Goal: Information Seeking & Learning: Find specific fact

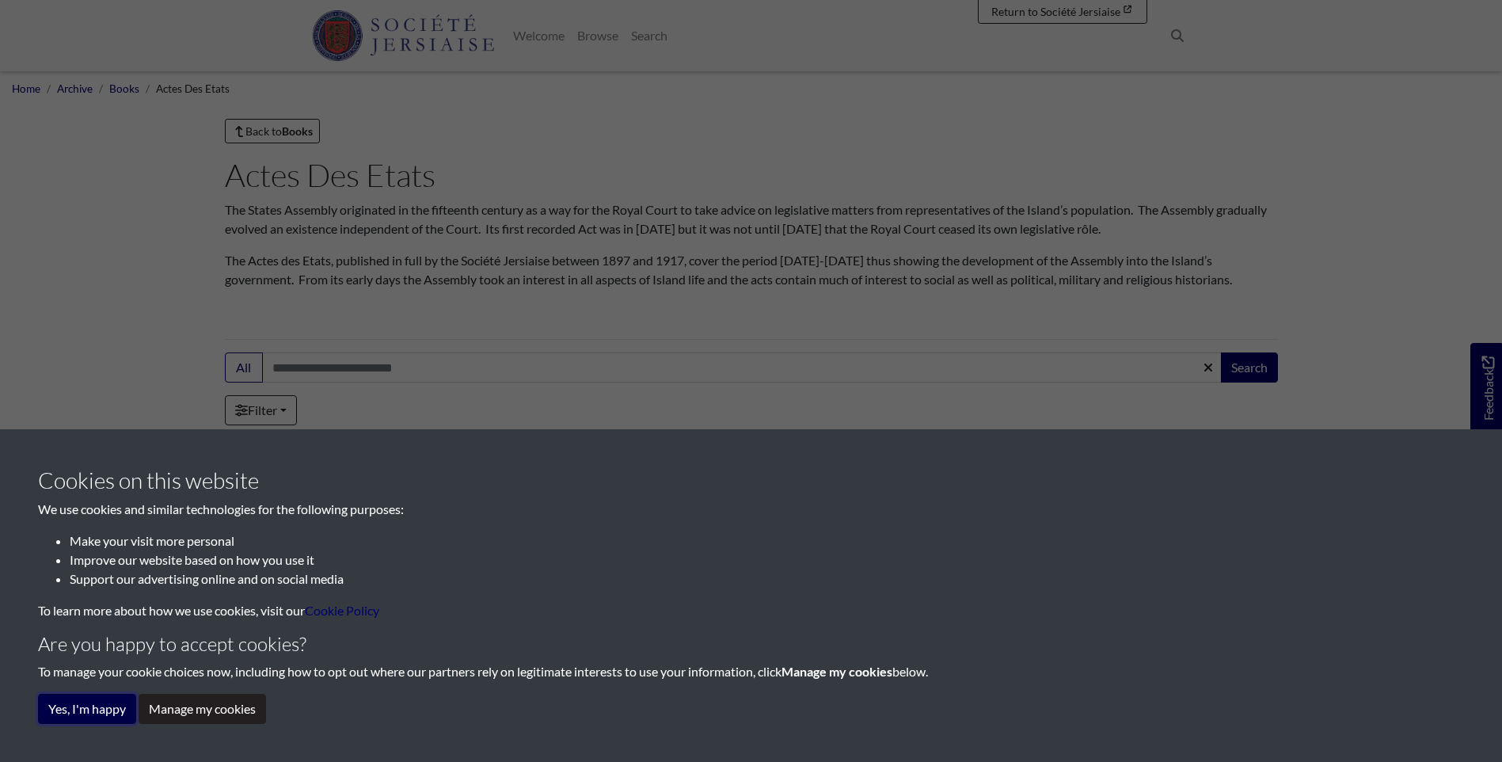
click at [83, 716] on button "Yes, I'm happy" at bounding box center [87, 709] width 98 height 30
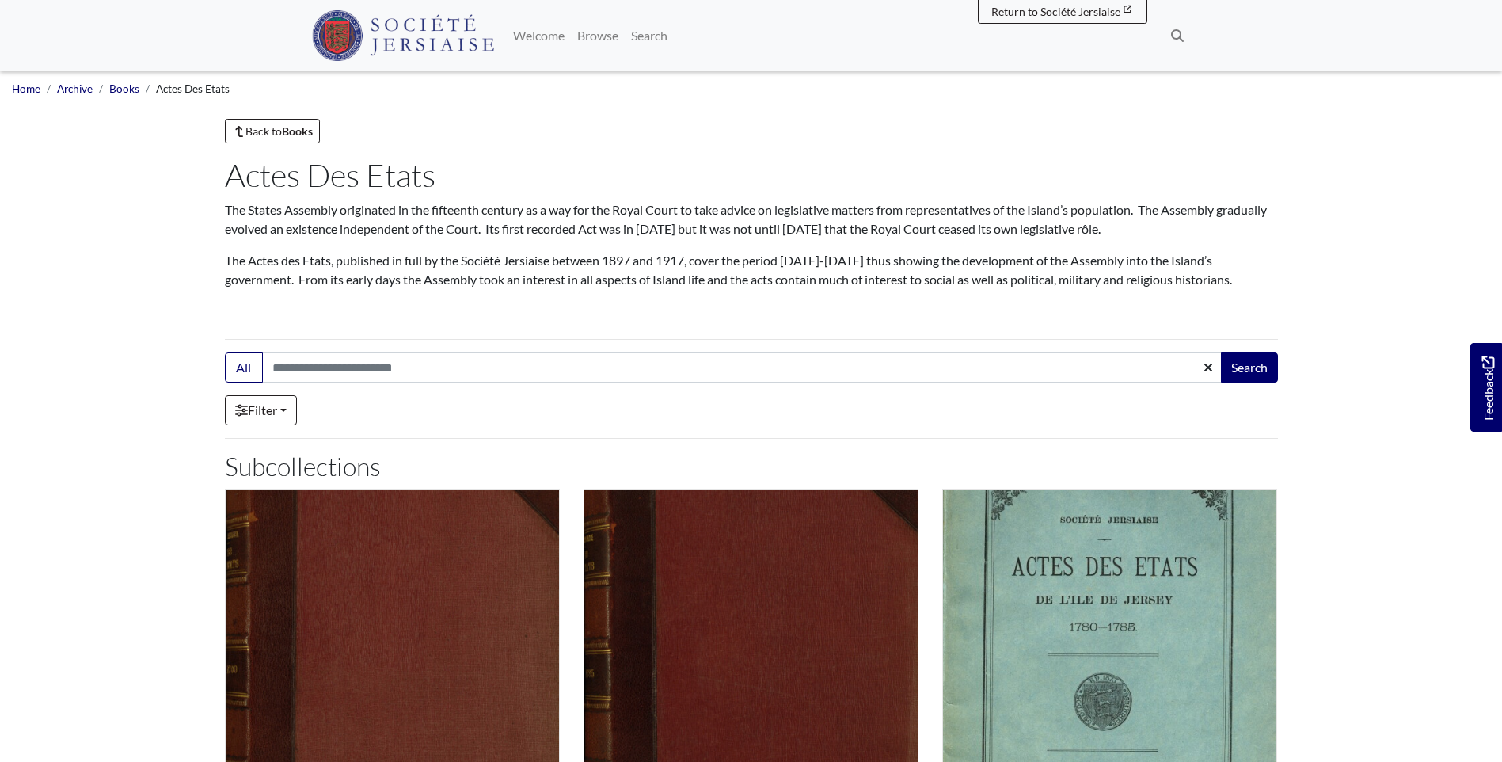
scroll to position [317, 0]
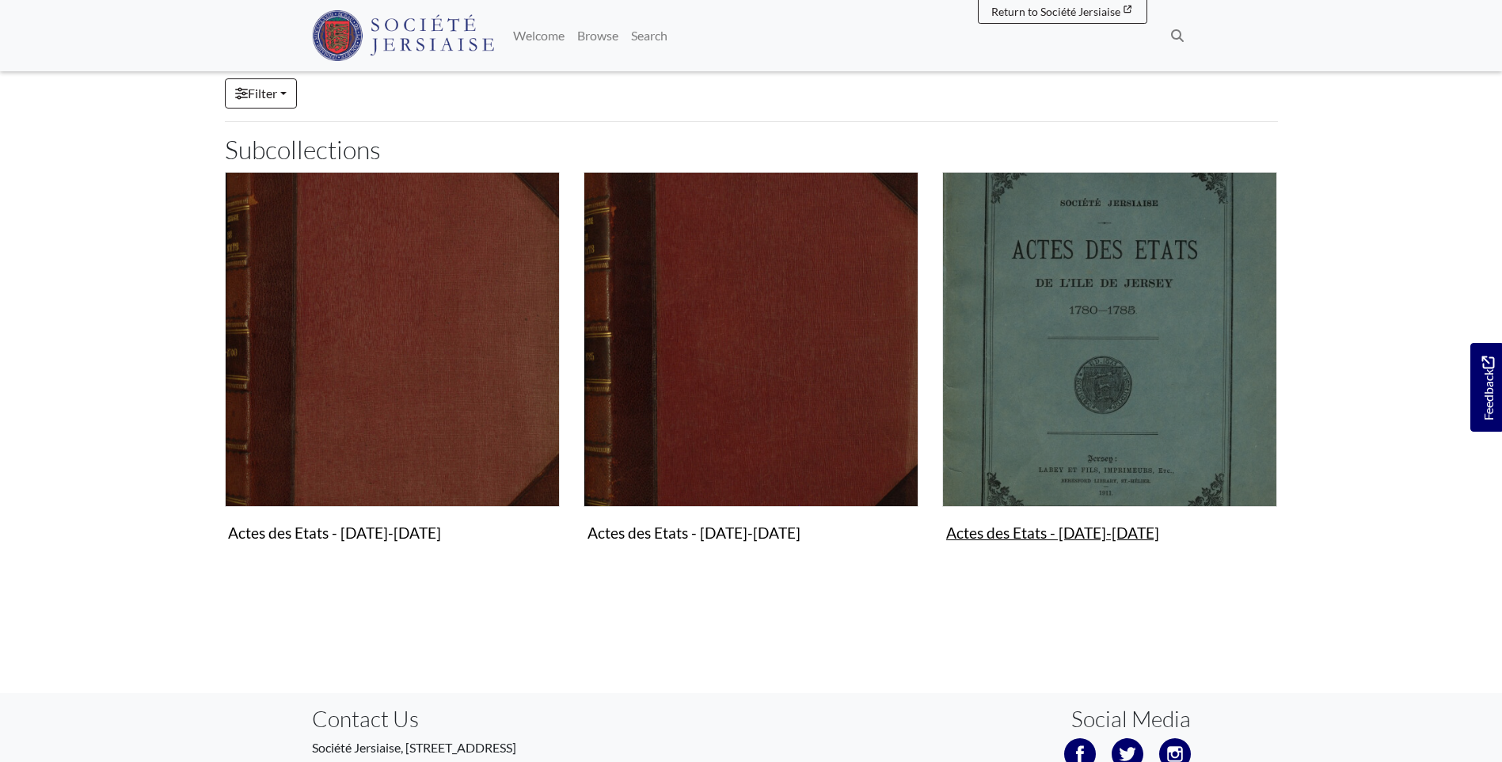
click at [1173, 329] on img "Subcollection" at bounding box center [1109, 339] width 335 height 335
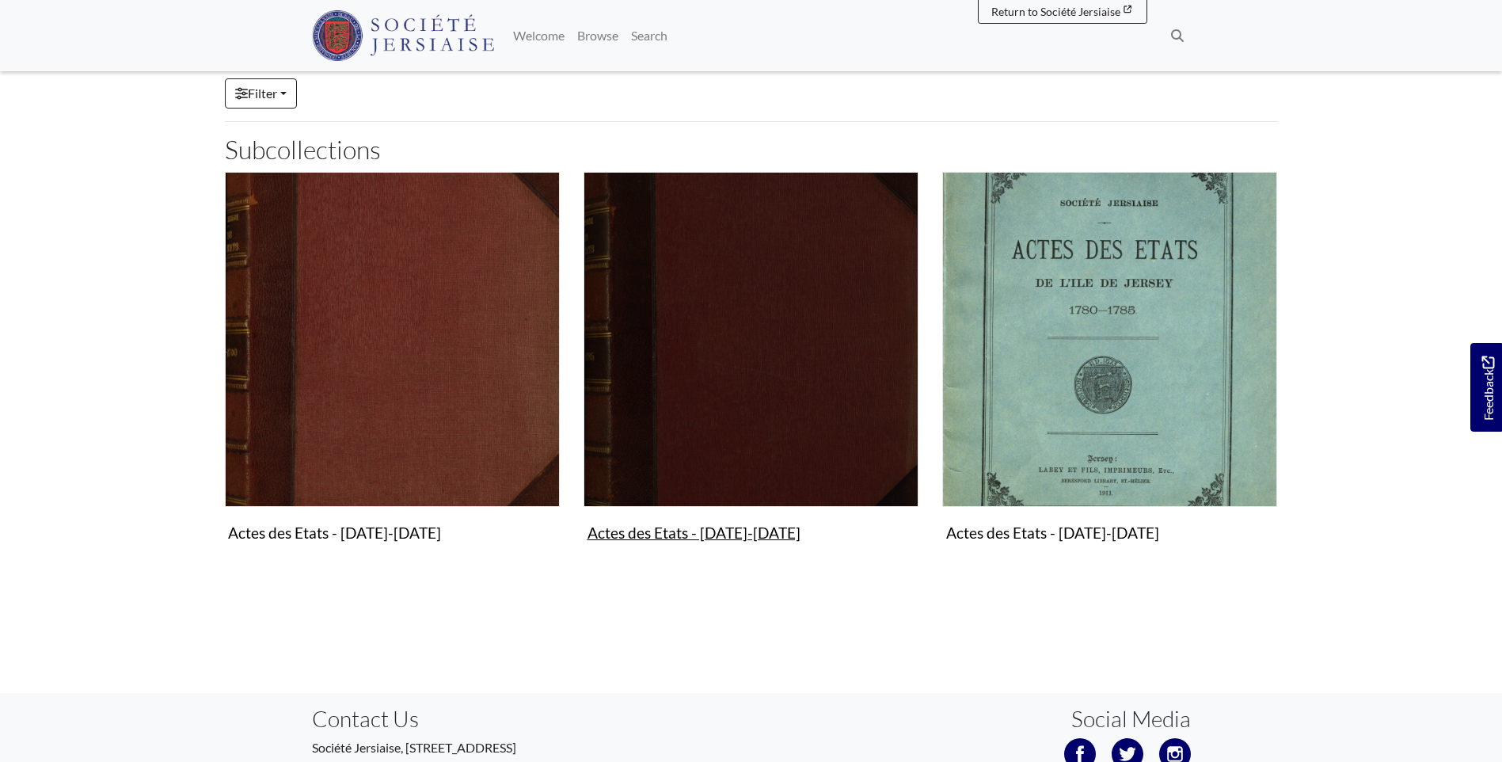
click at [743, 337] on img "Subcollection" at bounding box center [751, 339] width 335 height 335
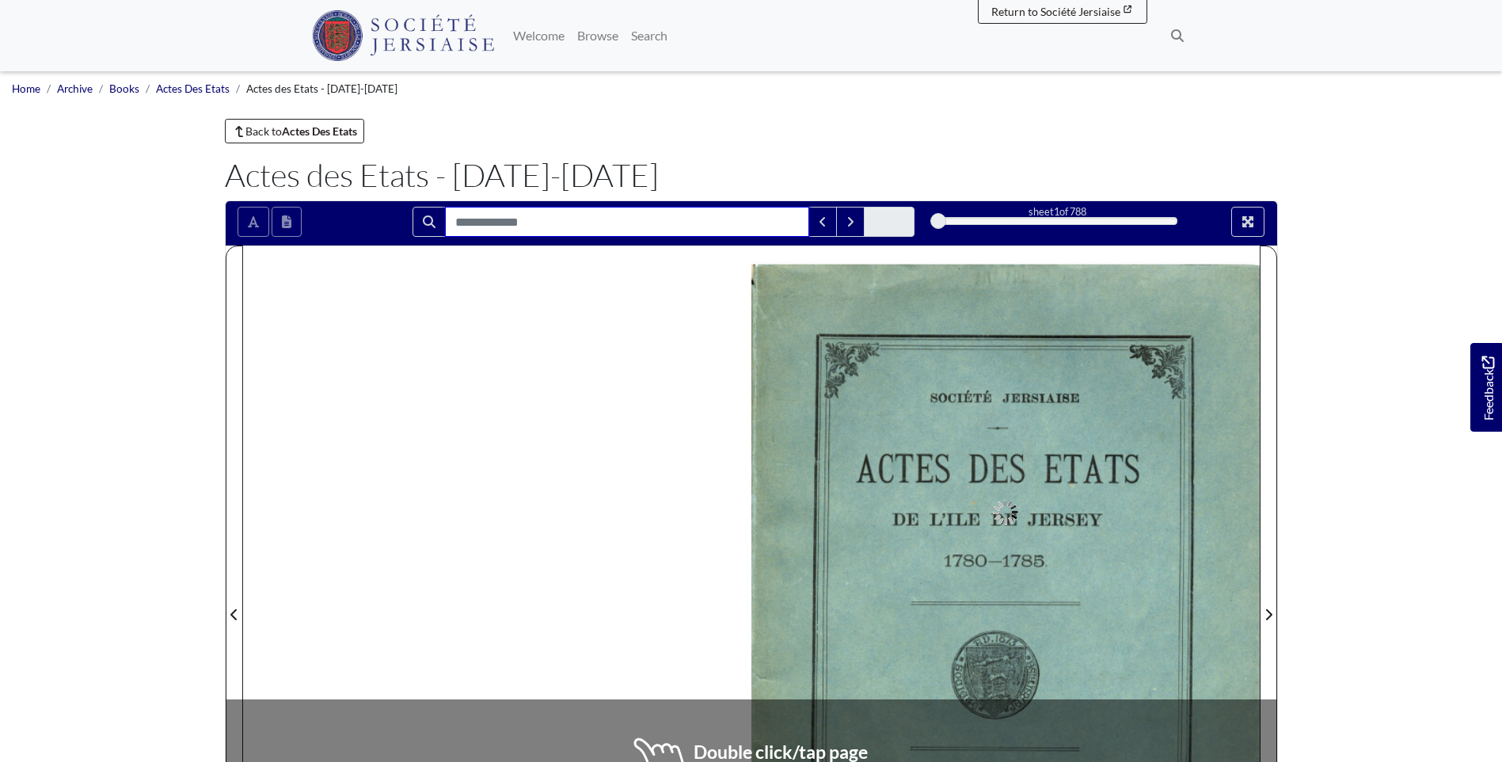
click at [509, 219] on input "Search for" at bounding box center [627, 222] width 364 height 30
type input "****"
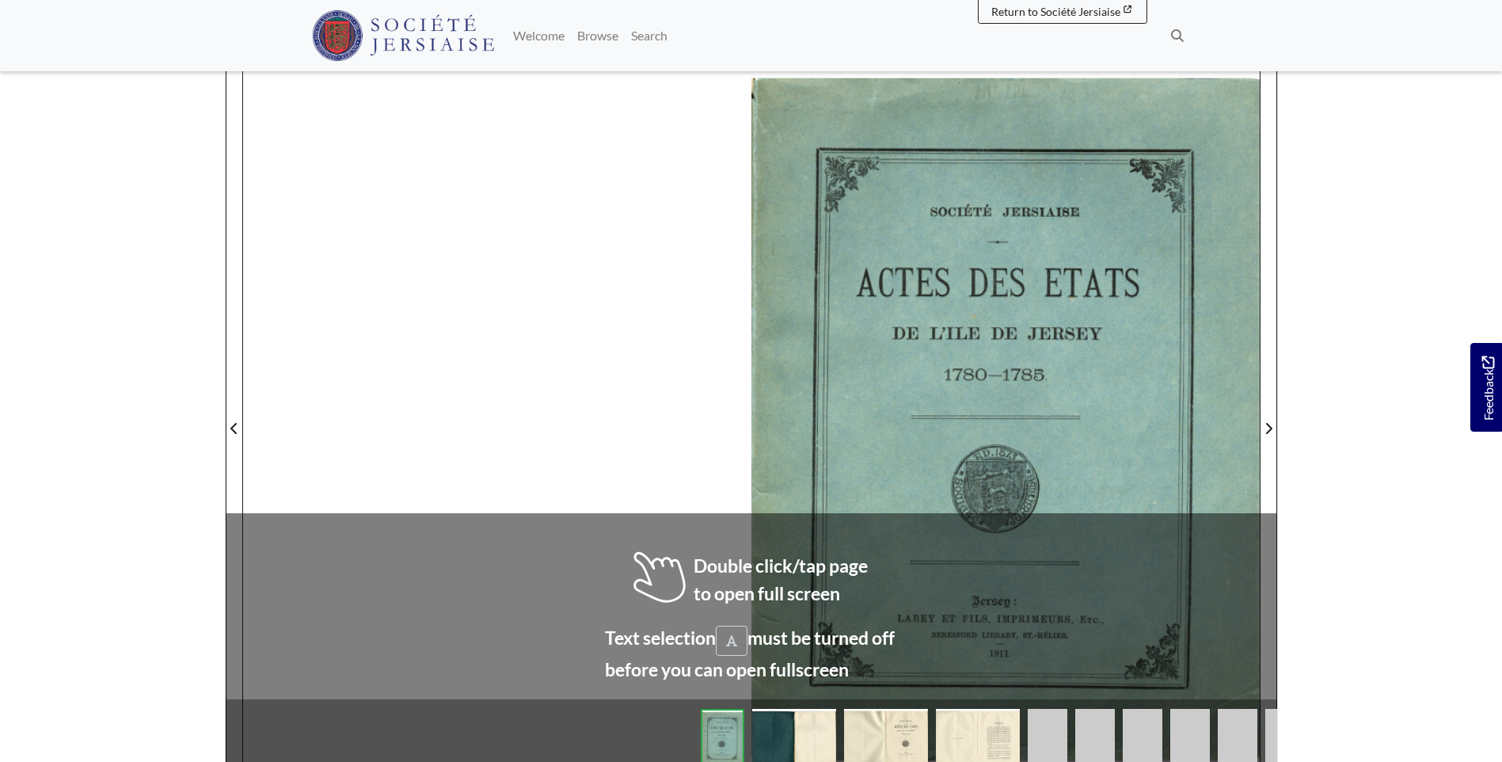
scroll to position [158, 0]
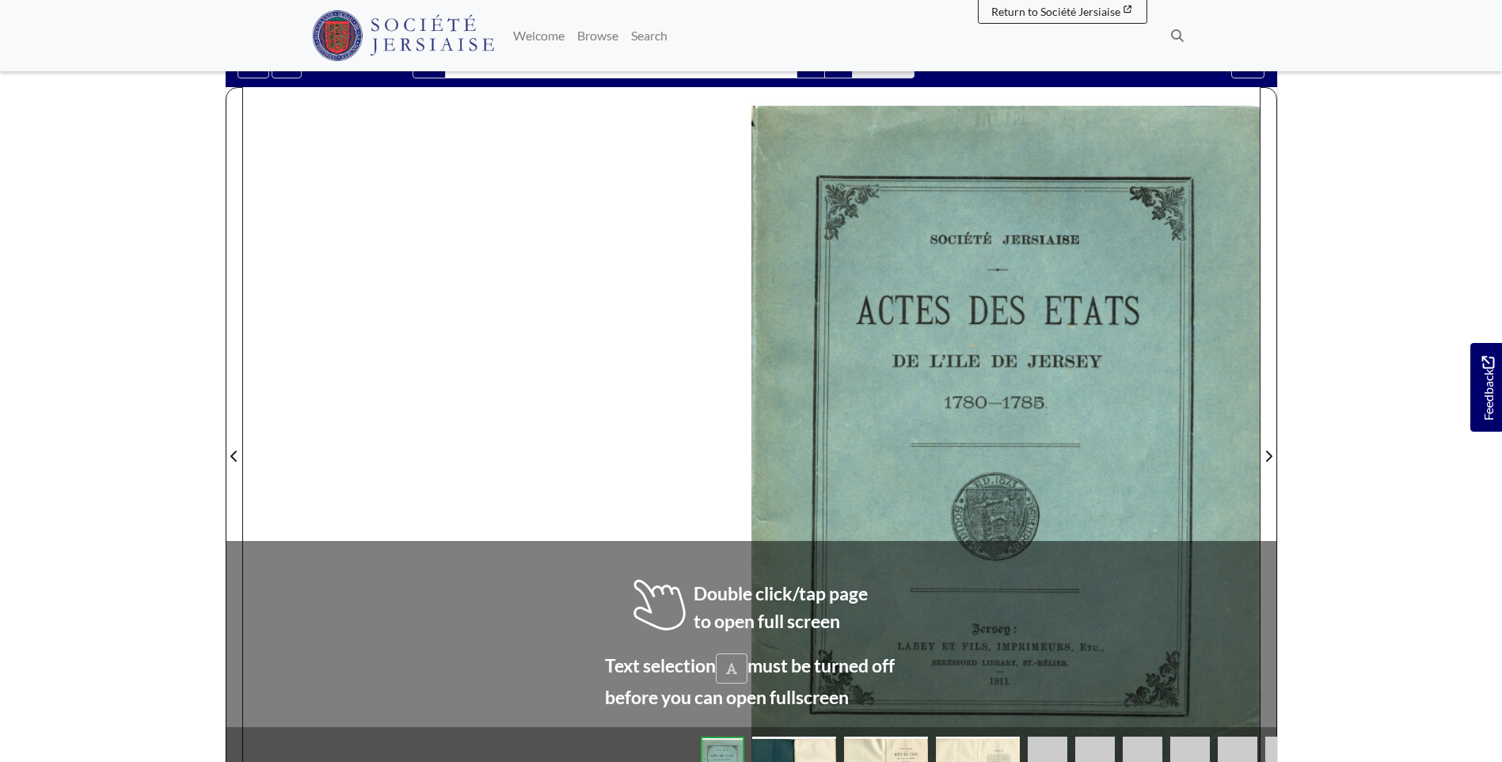
click at [659, 602] on div at bounding box center [751, 446] width 1017 height 719
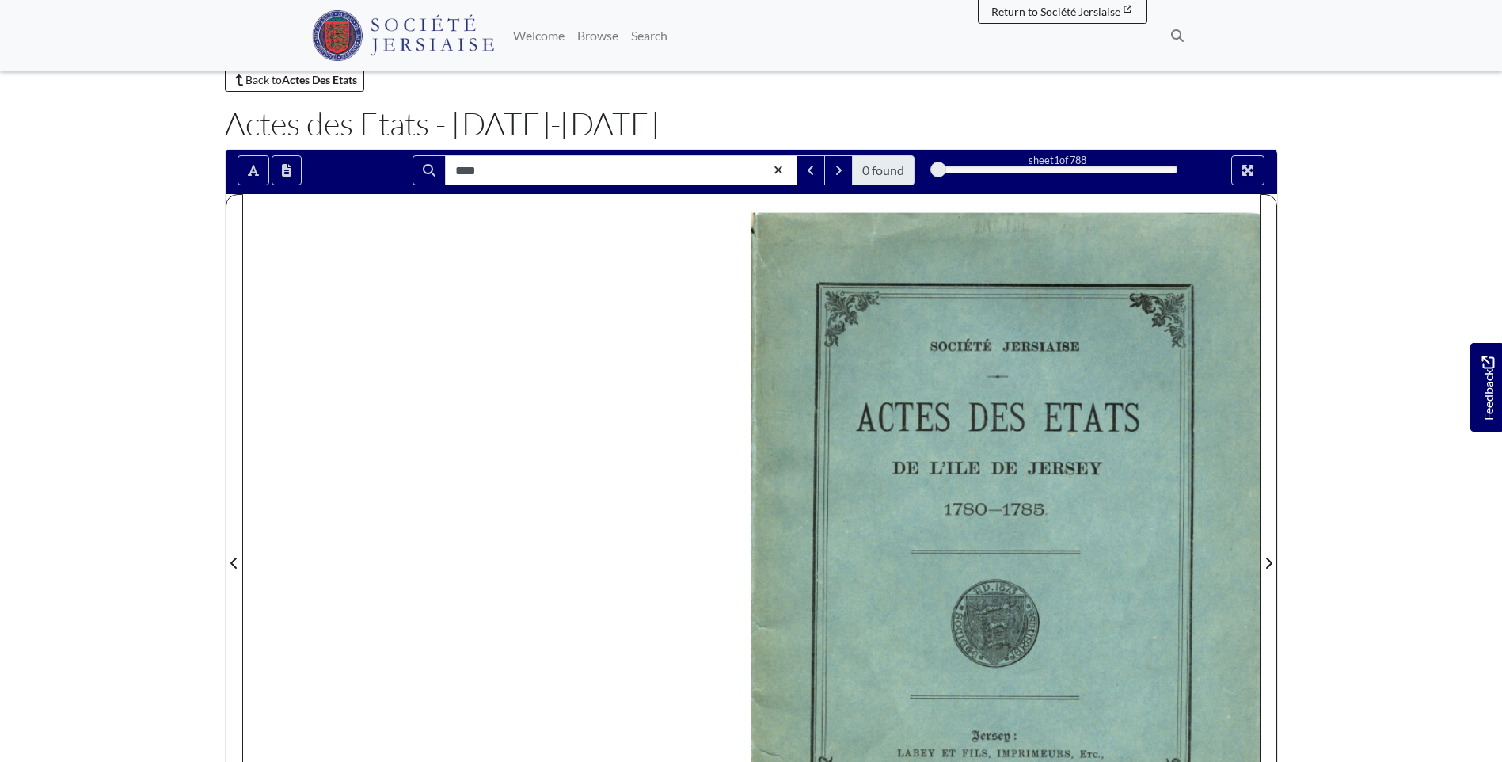
scroll to position [79, 0]
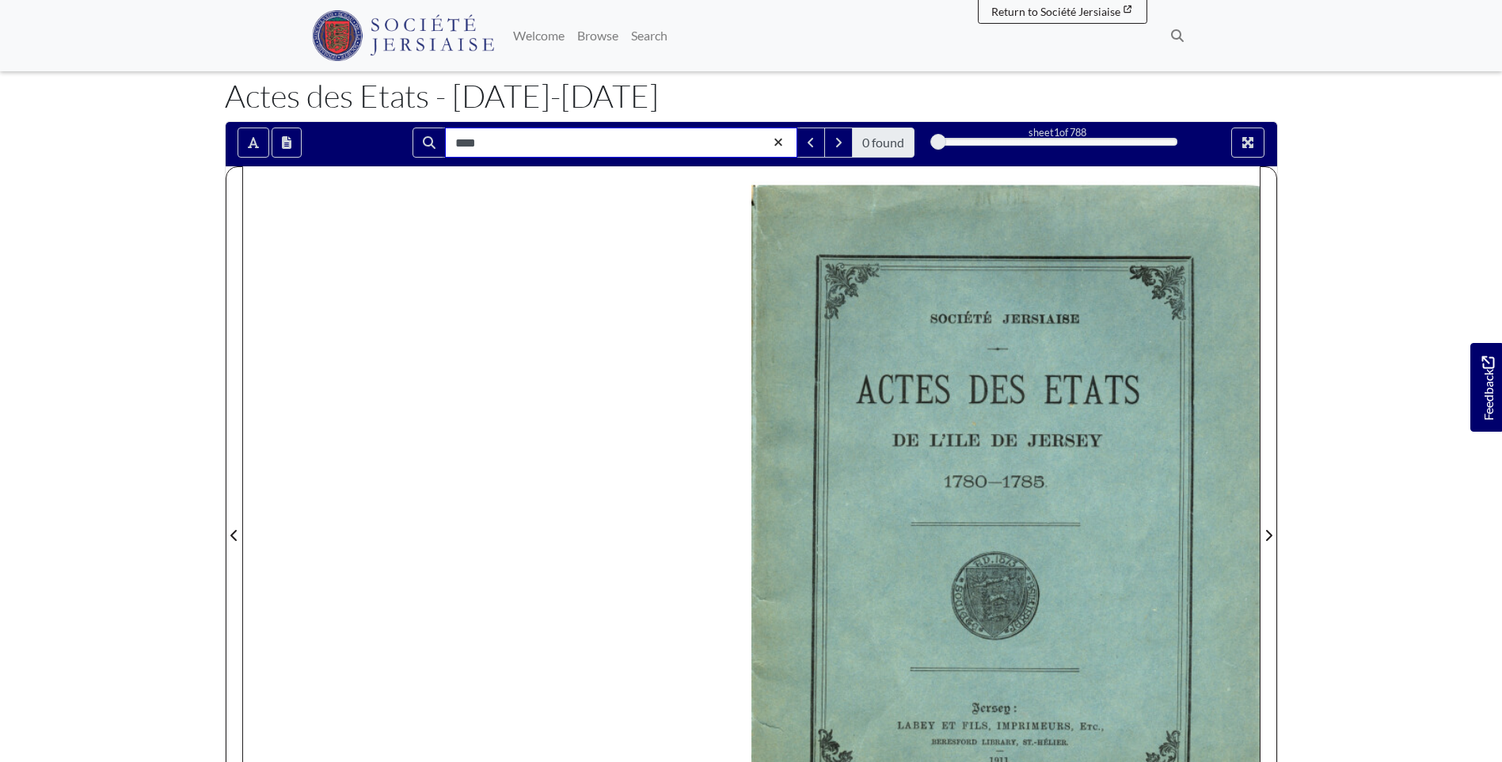
click at [488, 141] on input "****" at bounding box center [621, 143] width 352 height 30
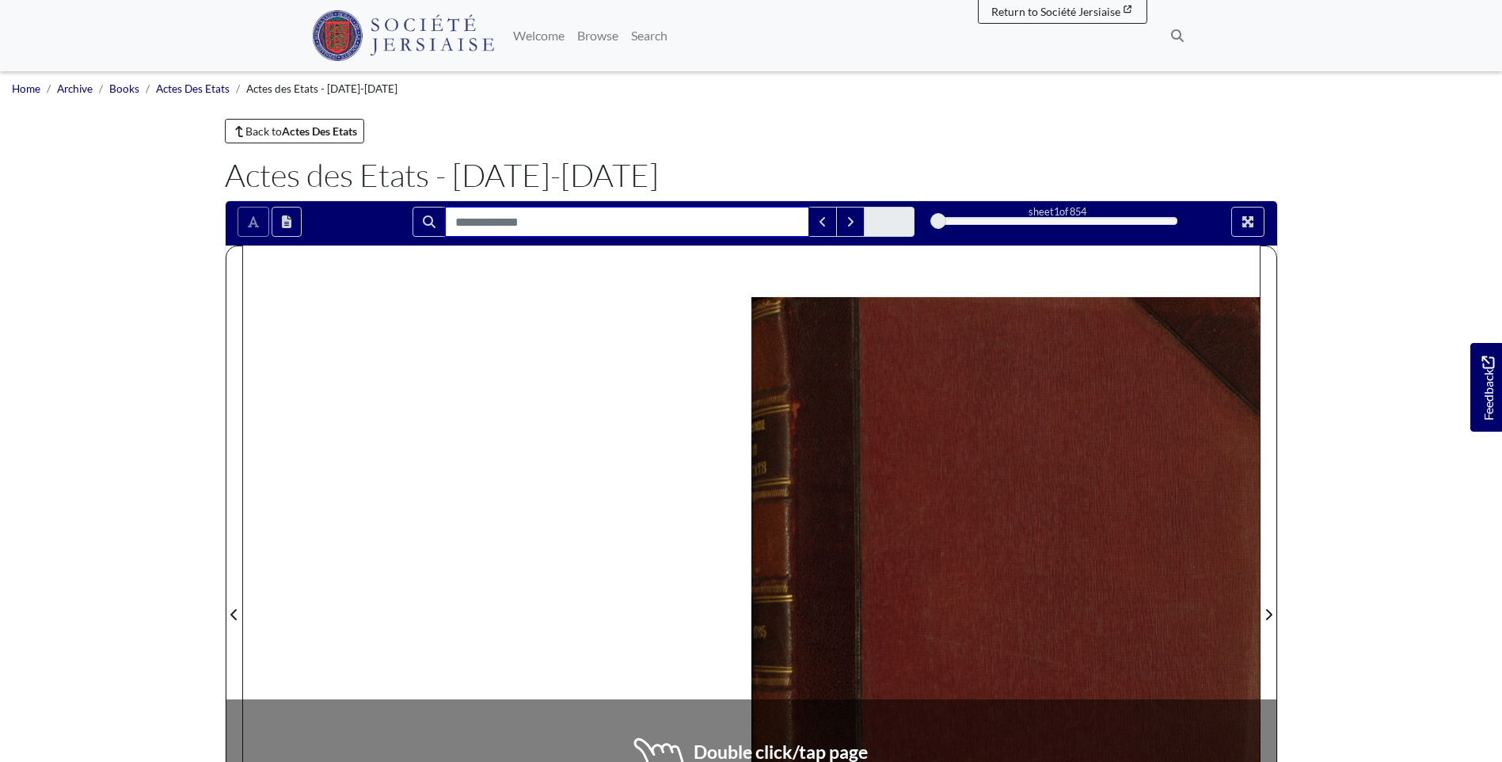
click at [612, 218] on input "Search for" at bounding box center [627, 222] width 364 height 30
type input "****"
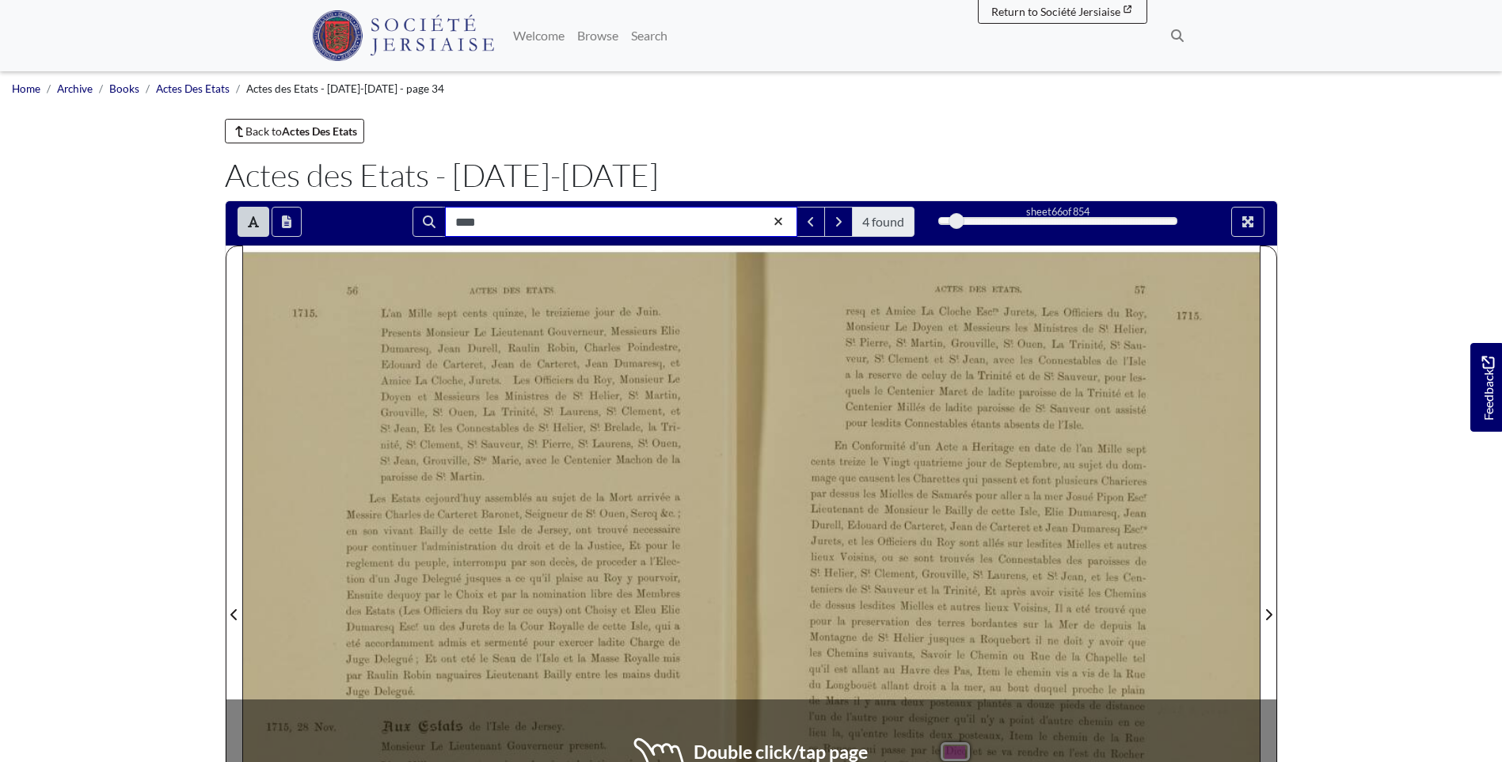
scroll to position [79, 0]
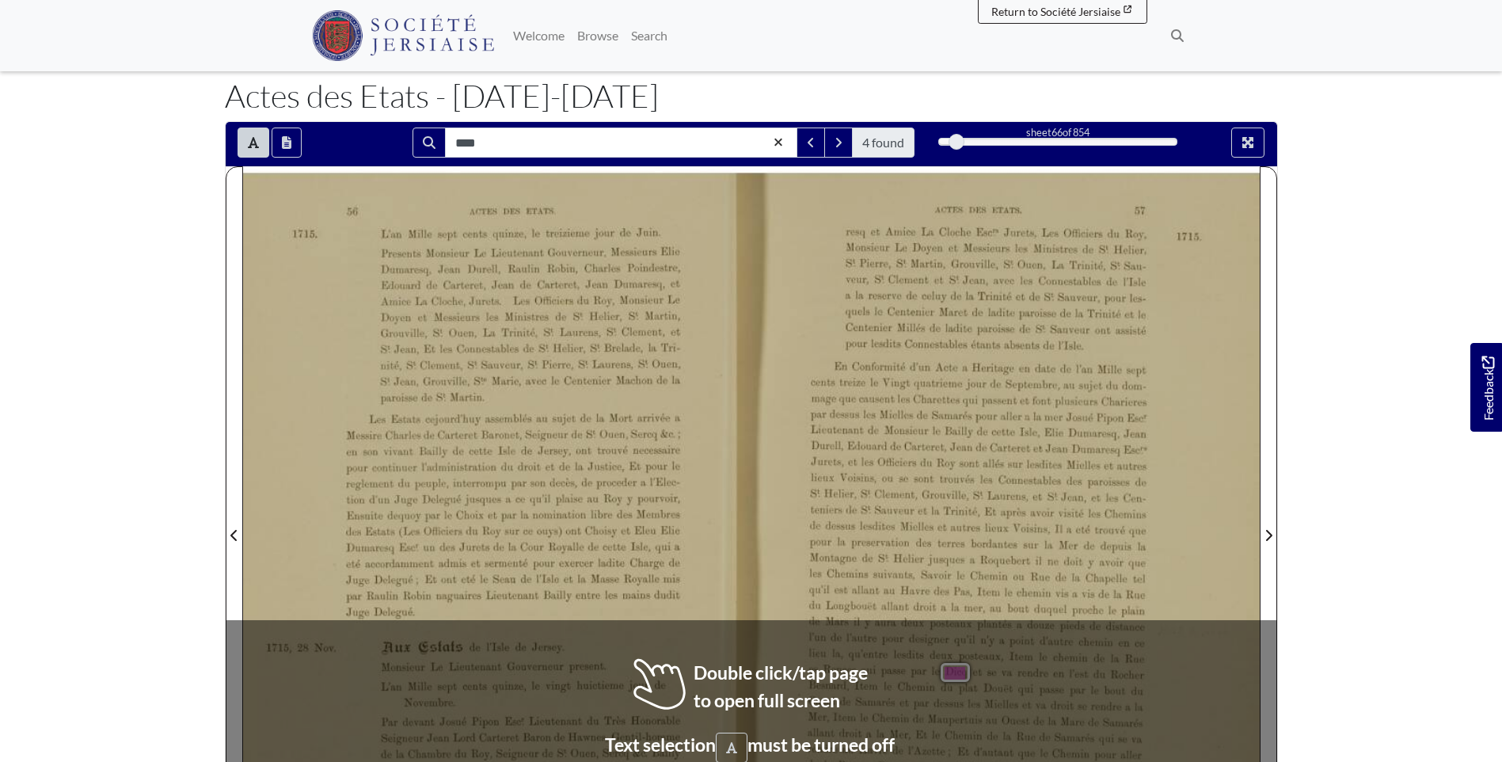
click at [817, 668] on span "es" at bounding box center [813, 671] width 9 height 6
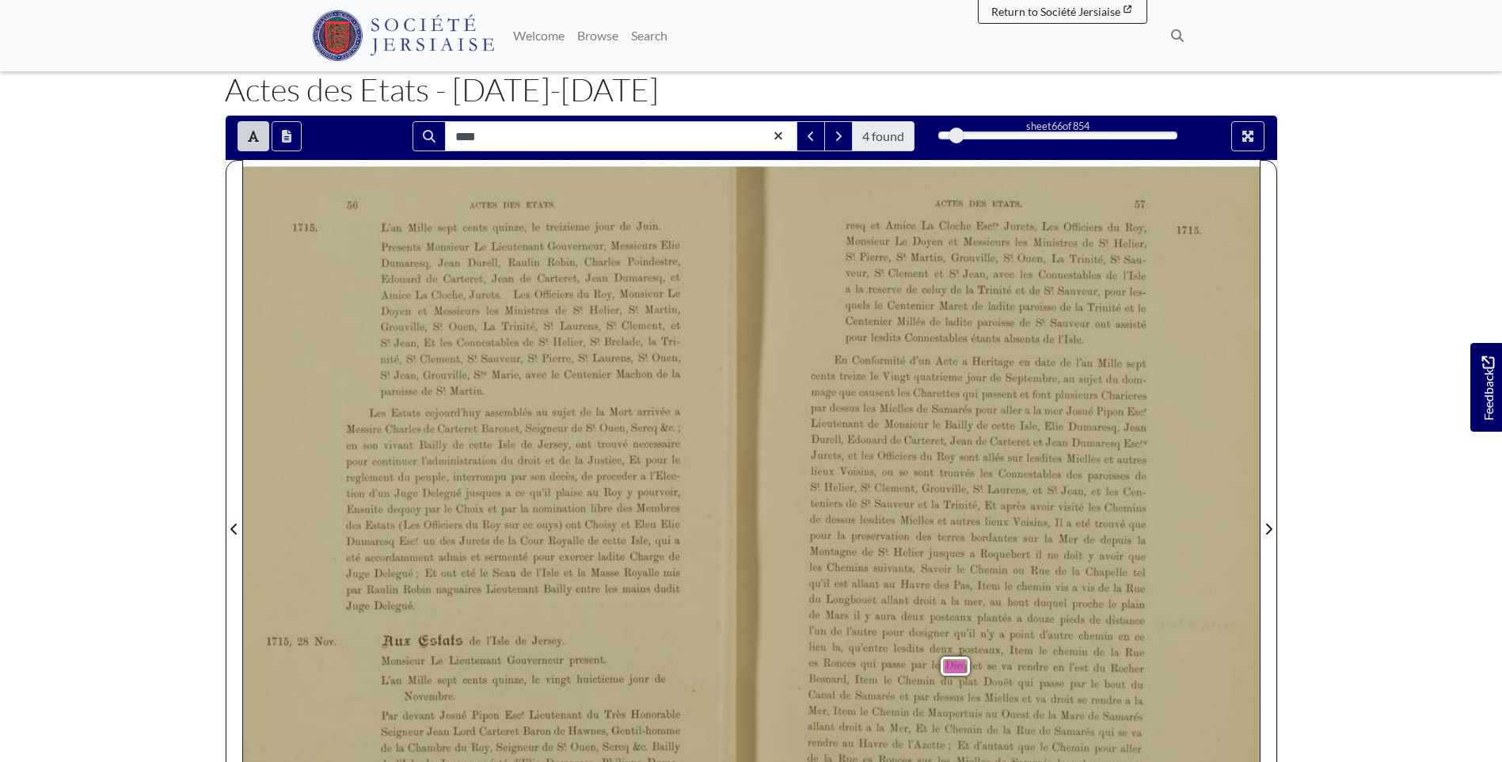
scroll to position [70, 0]
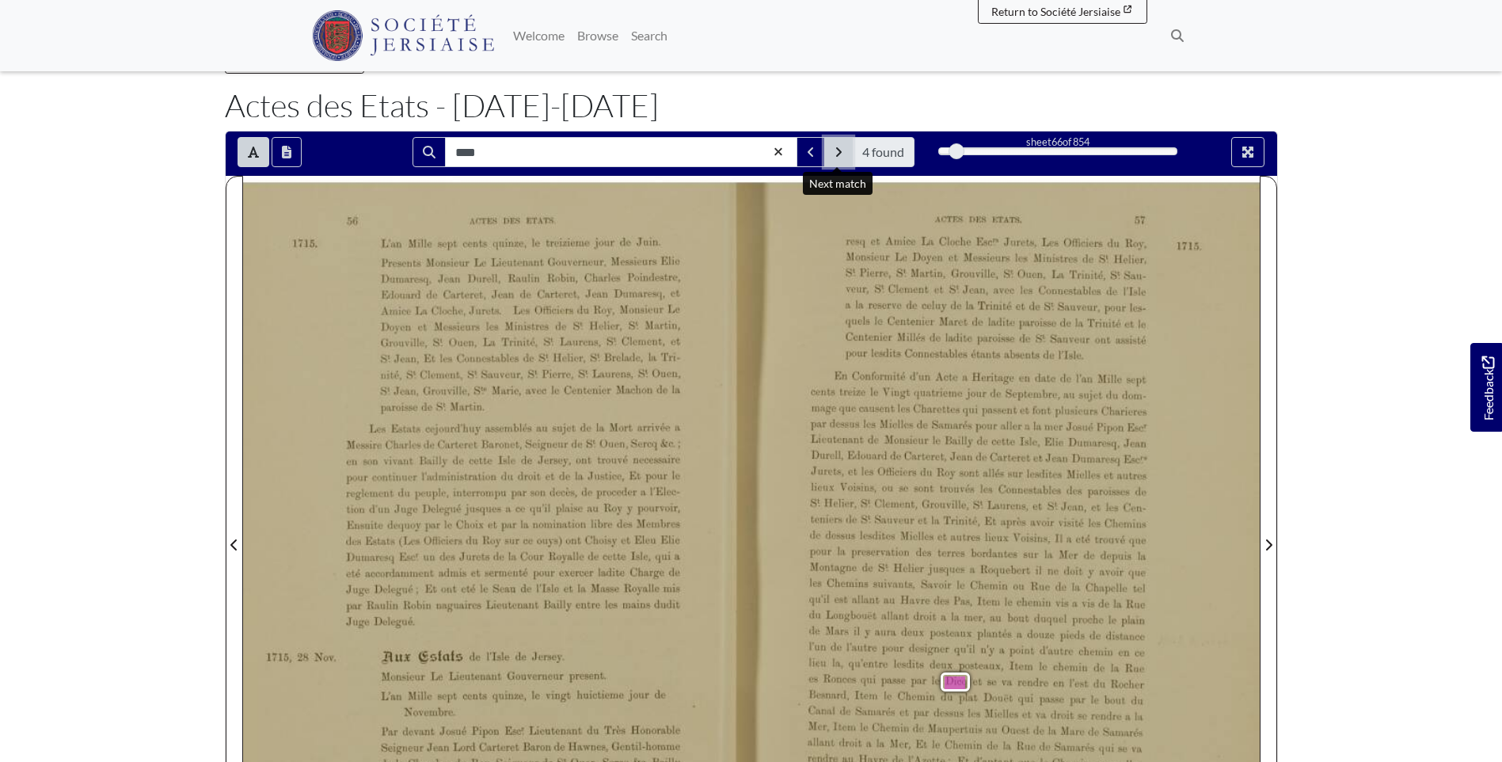
click at [830, 147] on button "Next Match" at bounding box center [838, 152] width 29 height 30
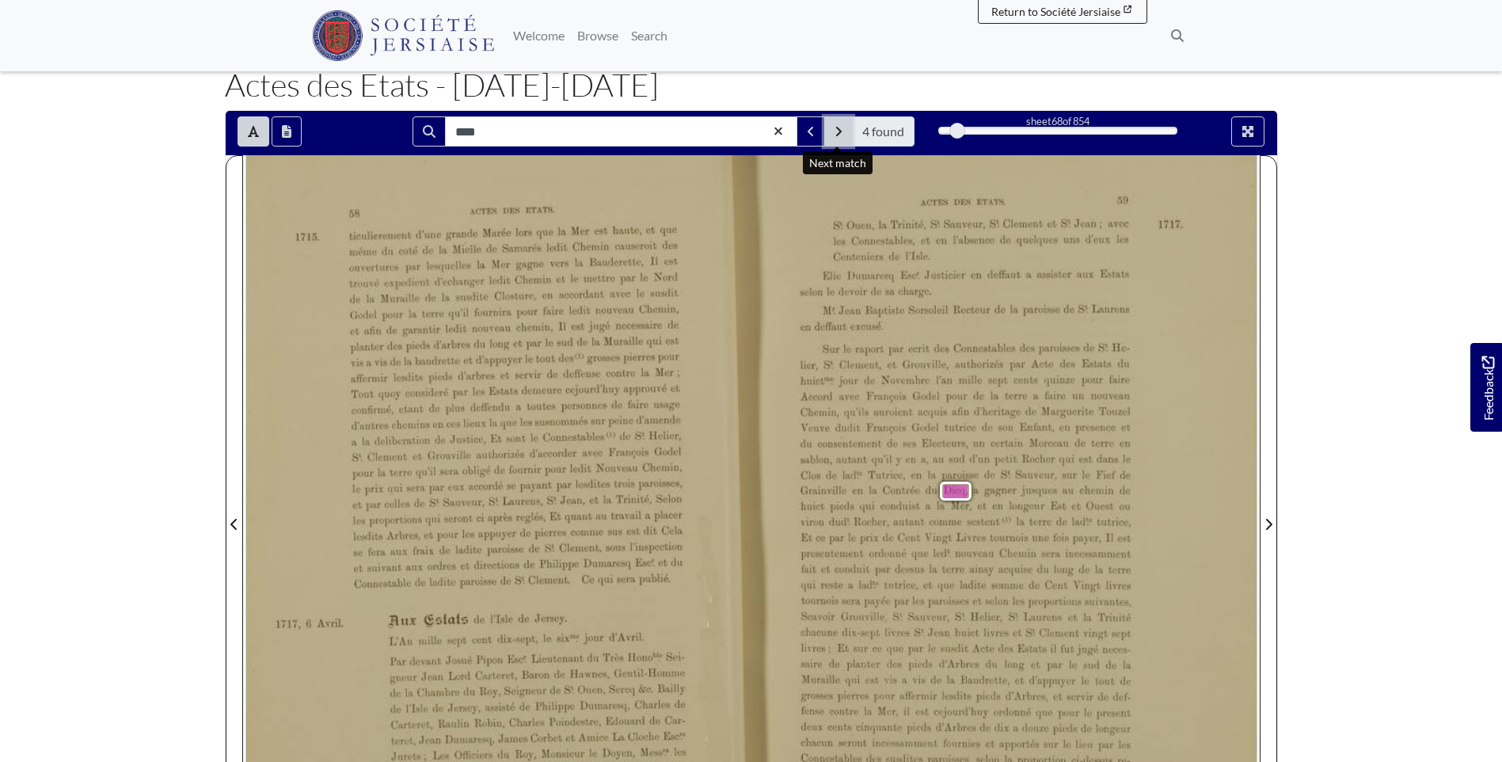
scroll to position [70, 0]
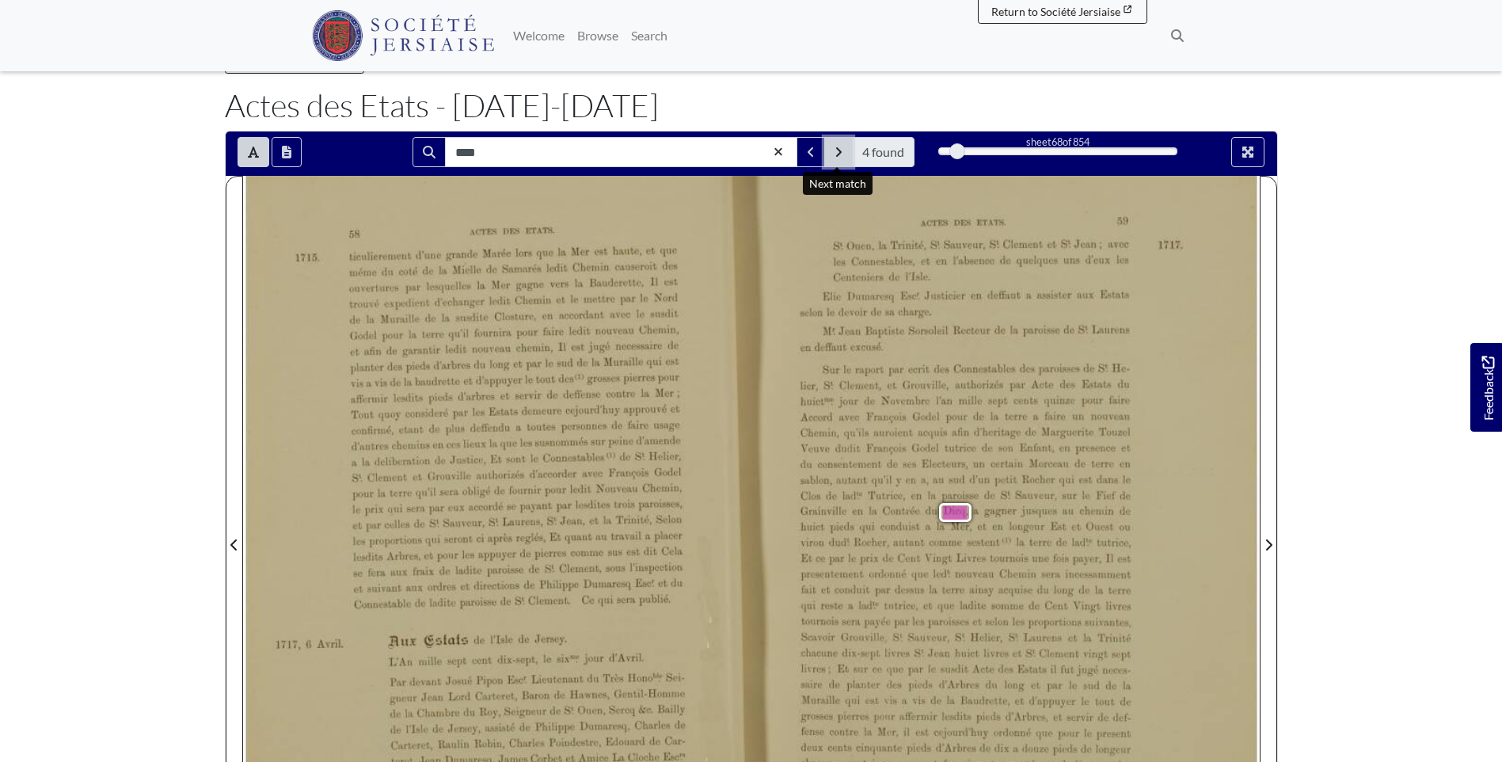
click at [843, 158] on button "Next Match" at bounding box center [838, 152] width 29 height 30
click at [839, 148] on icon "Next Match" at bounding box center [839, 152] width 8 height 13
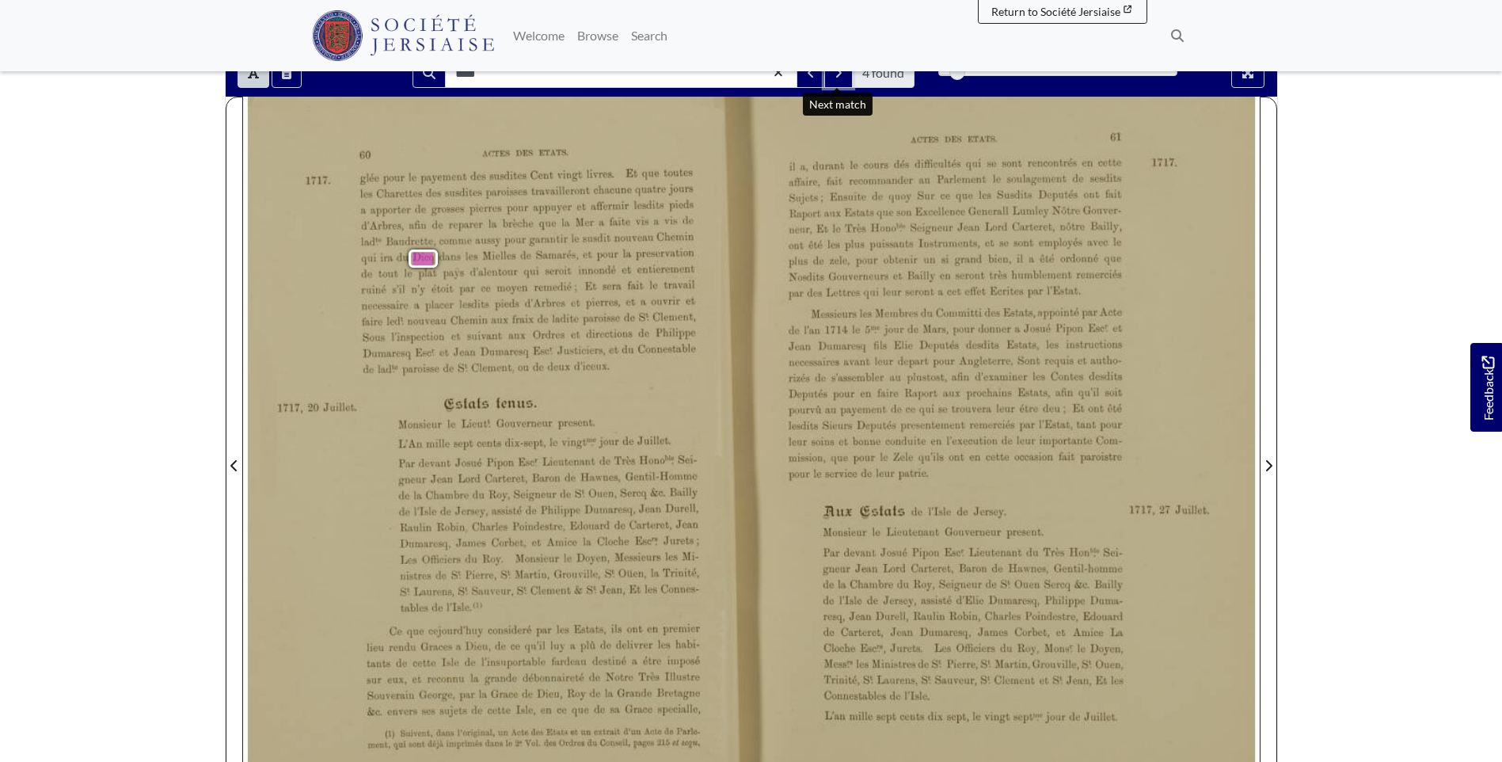
scroll to position [70, 0]
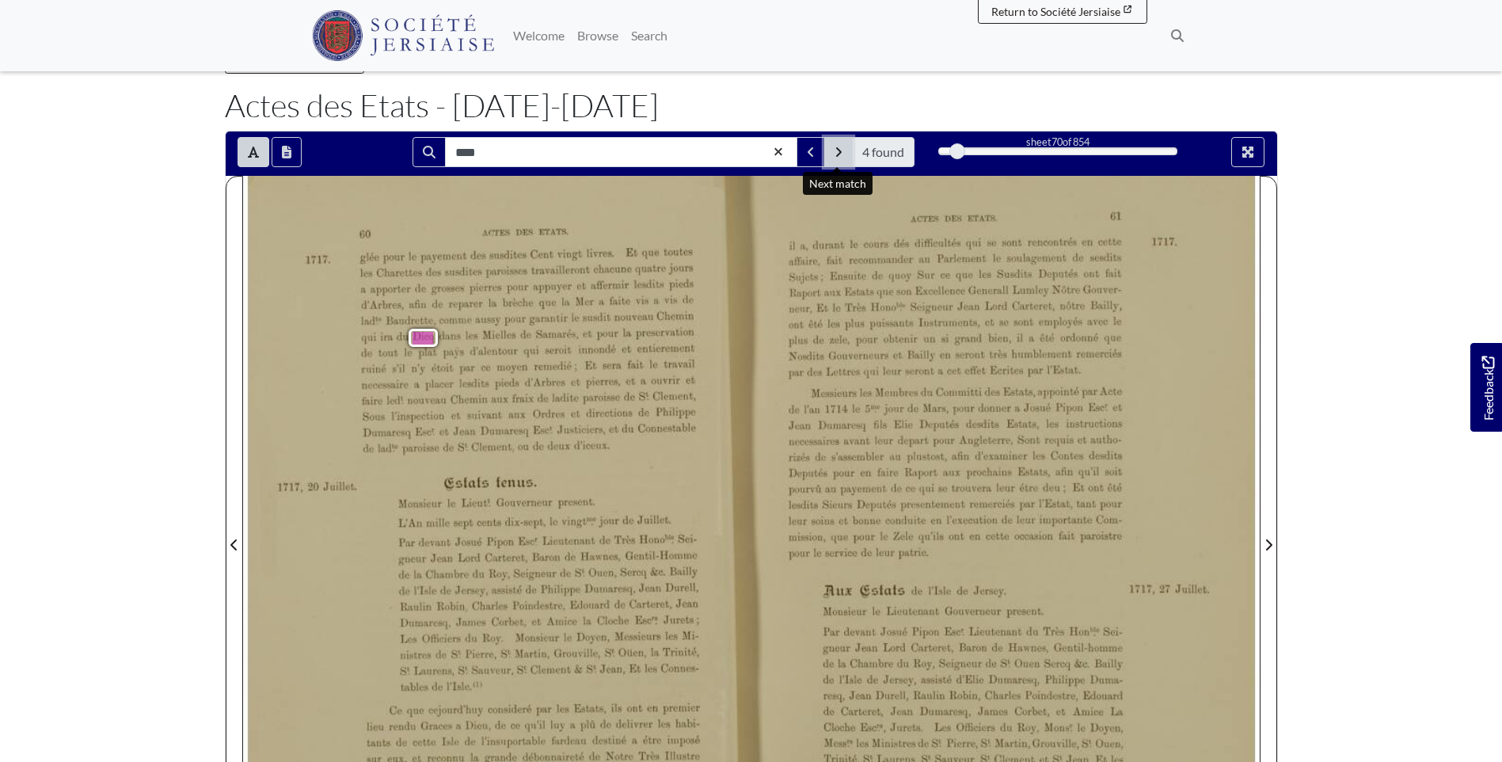
click at [839, 154] on icon "Next Match" at bounding box center [839, 152] width 6 height 10
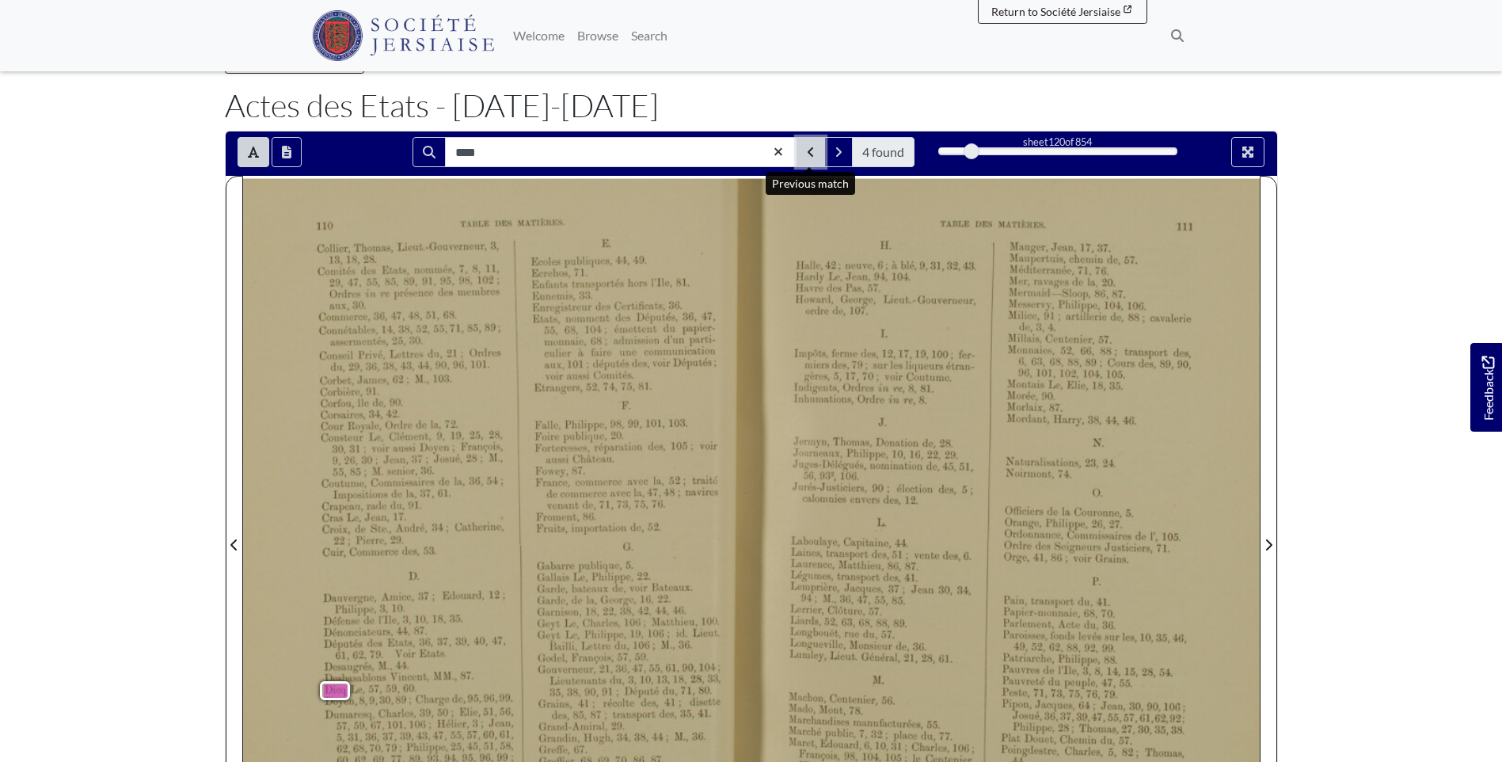
click at [808, 154] on icon "Previous Match" at bounding box center [811, 152] width 8 height 13
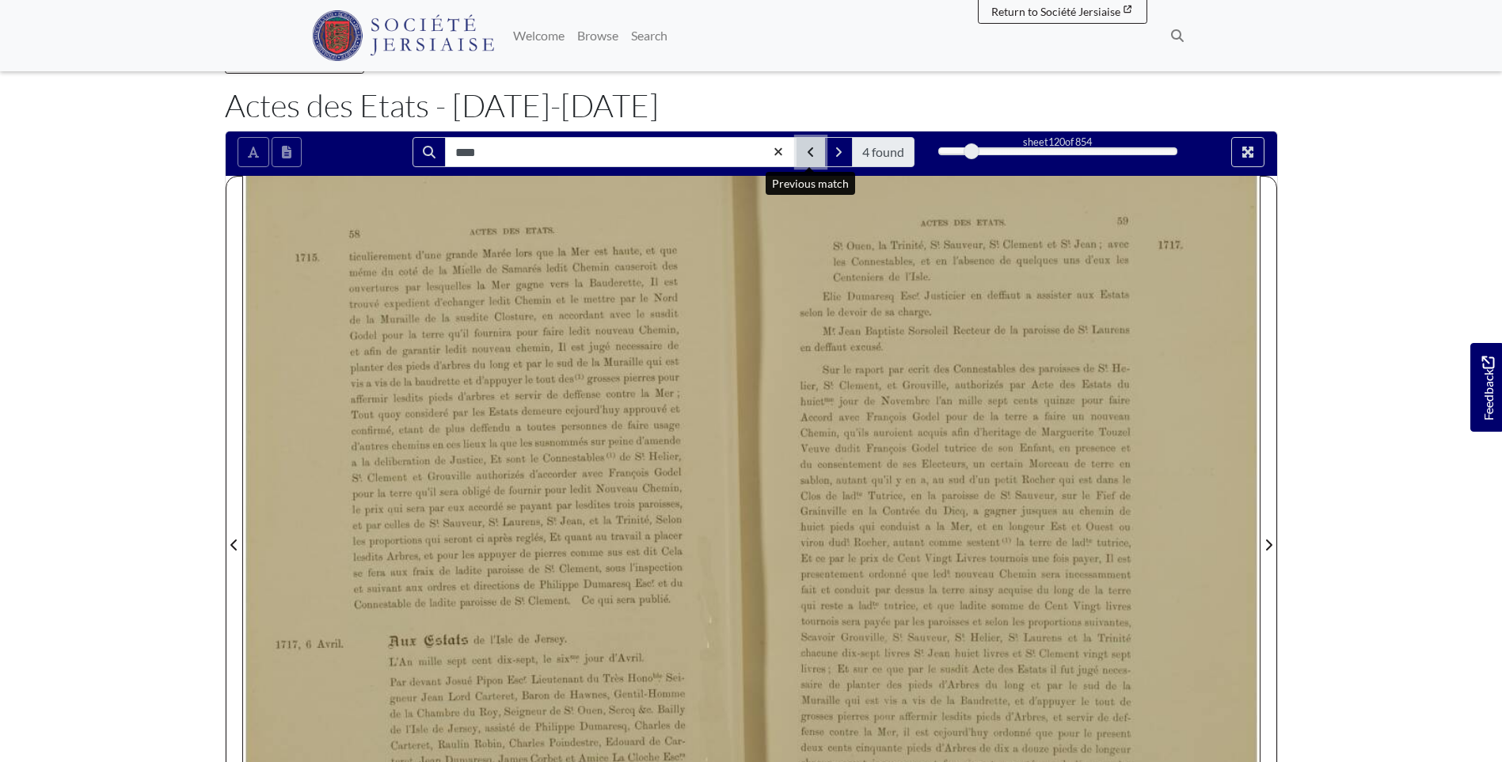
click at [808, 154] on icon "Previous Match" at bounding box center [811, 152] width 8 height 13
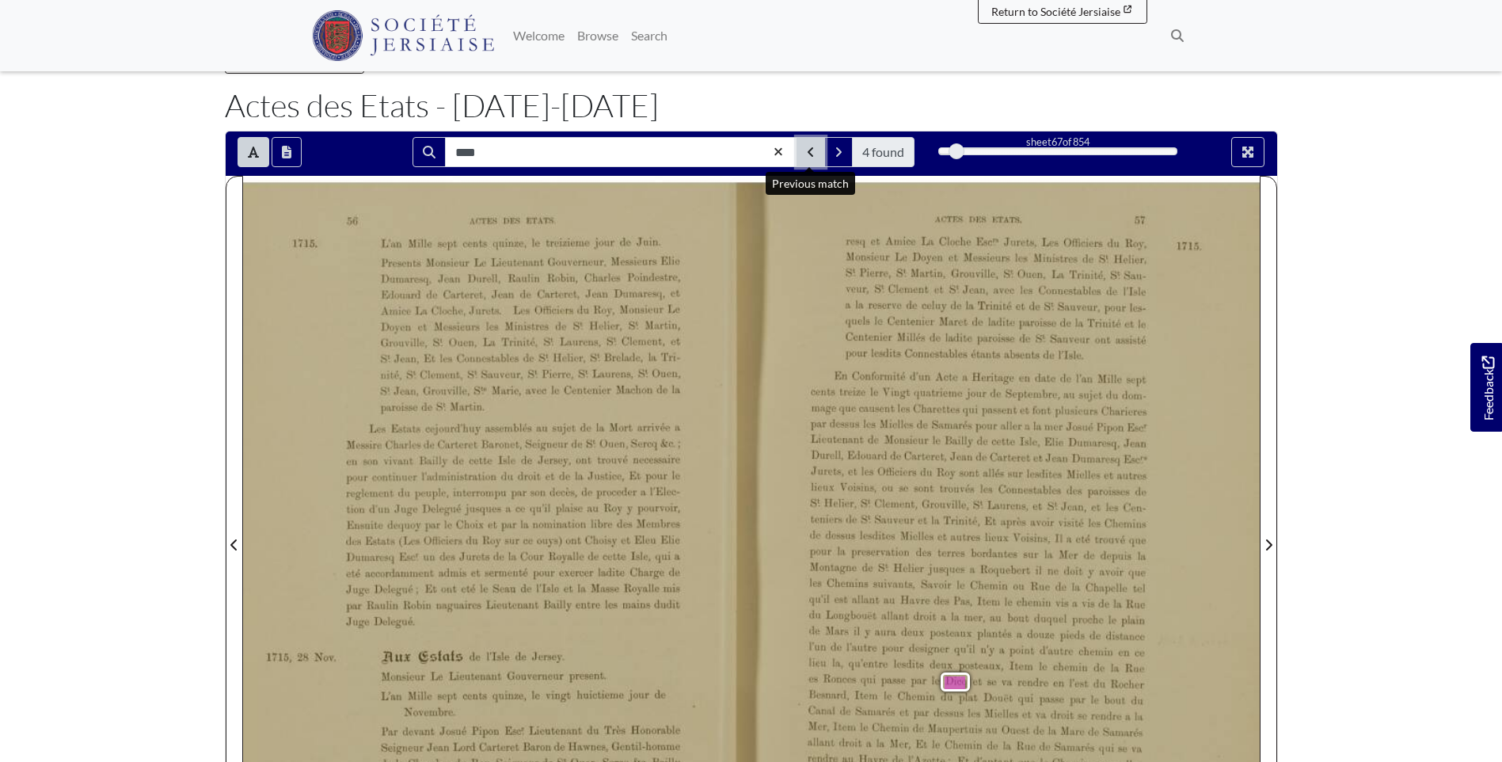
click at [808, 154] on icon "Previous Match" at bounding box center [811, 152] width 8 height 13
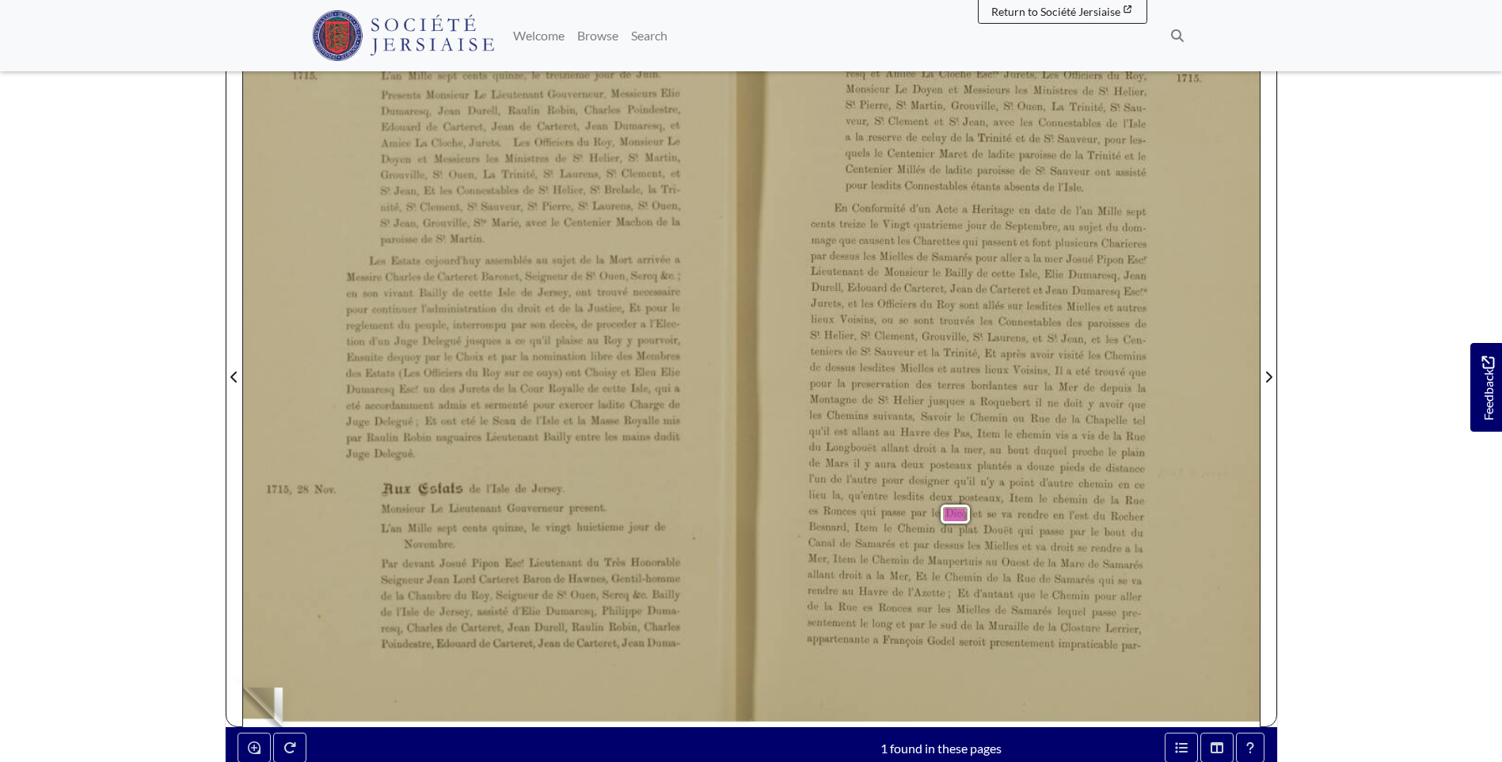
scroll to position [228, 0]
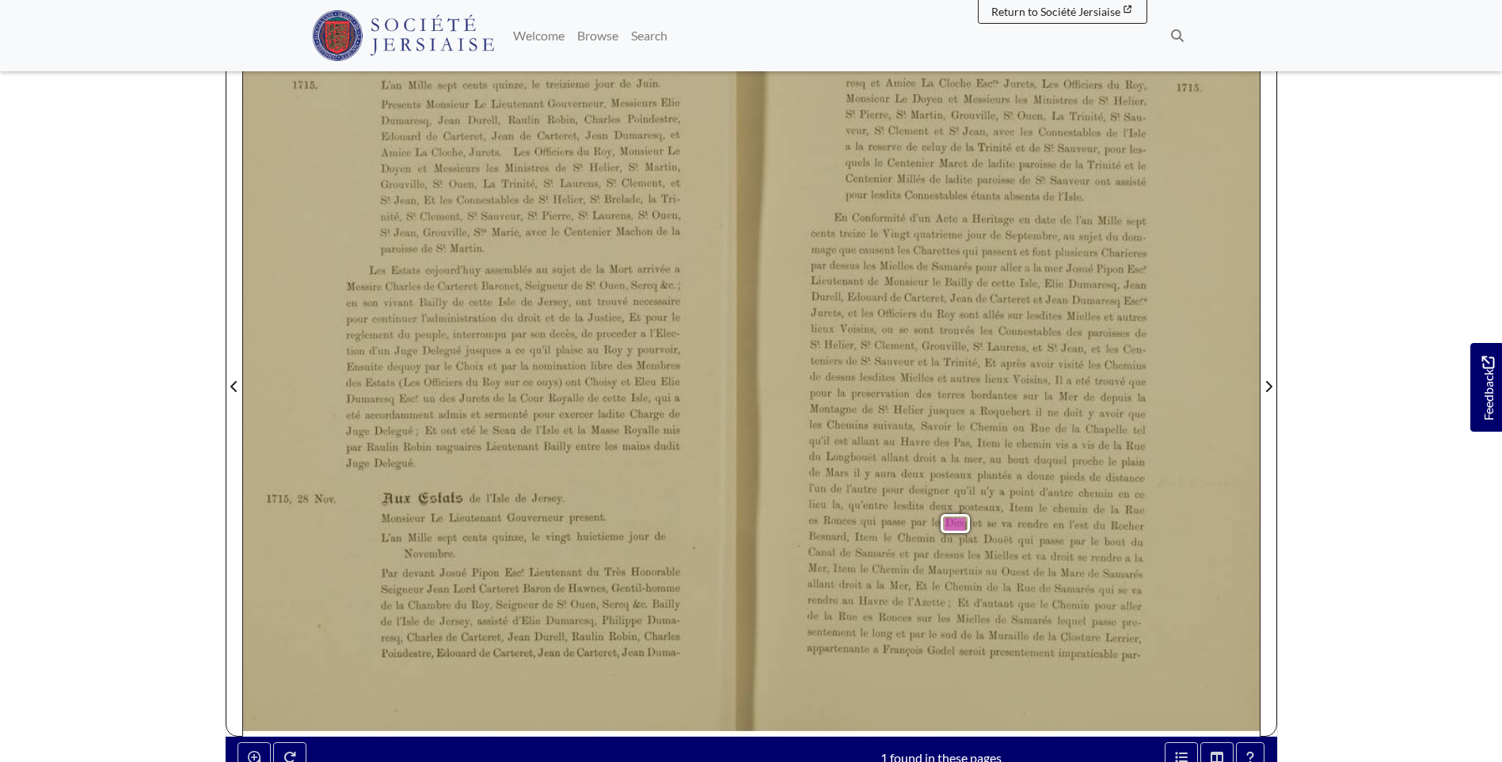
click at [948, 312] on span "[PERSON_NAME]" at bounding box center [970, 315] width 67 height 10
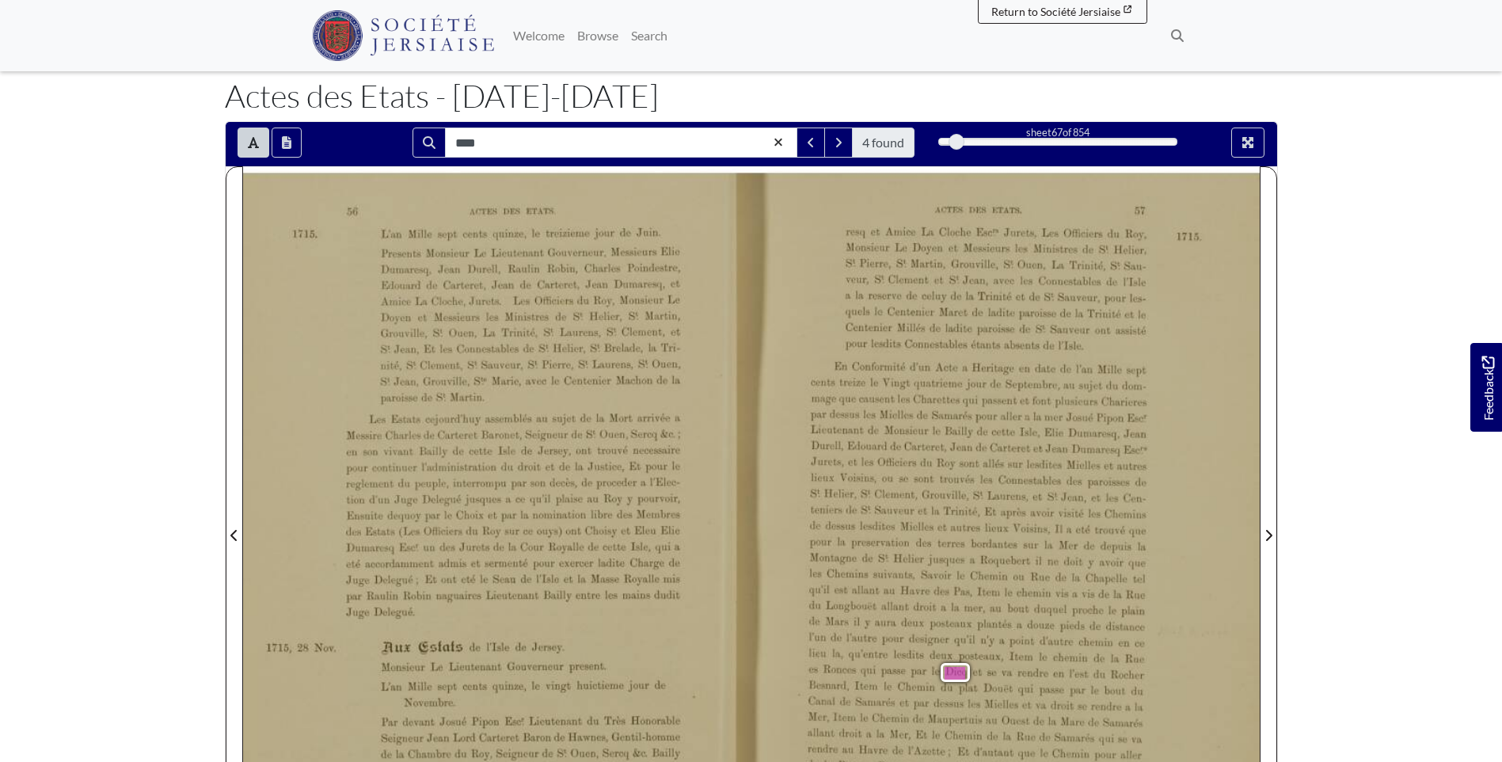
scroll to position [70, 0]
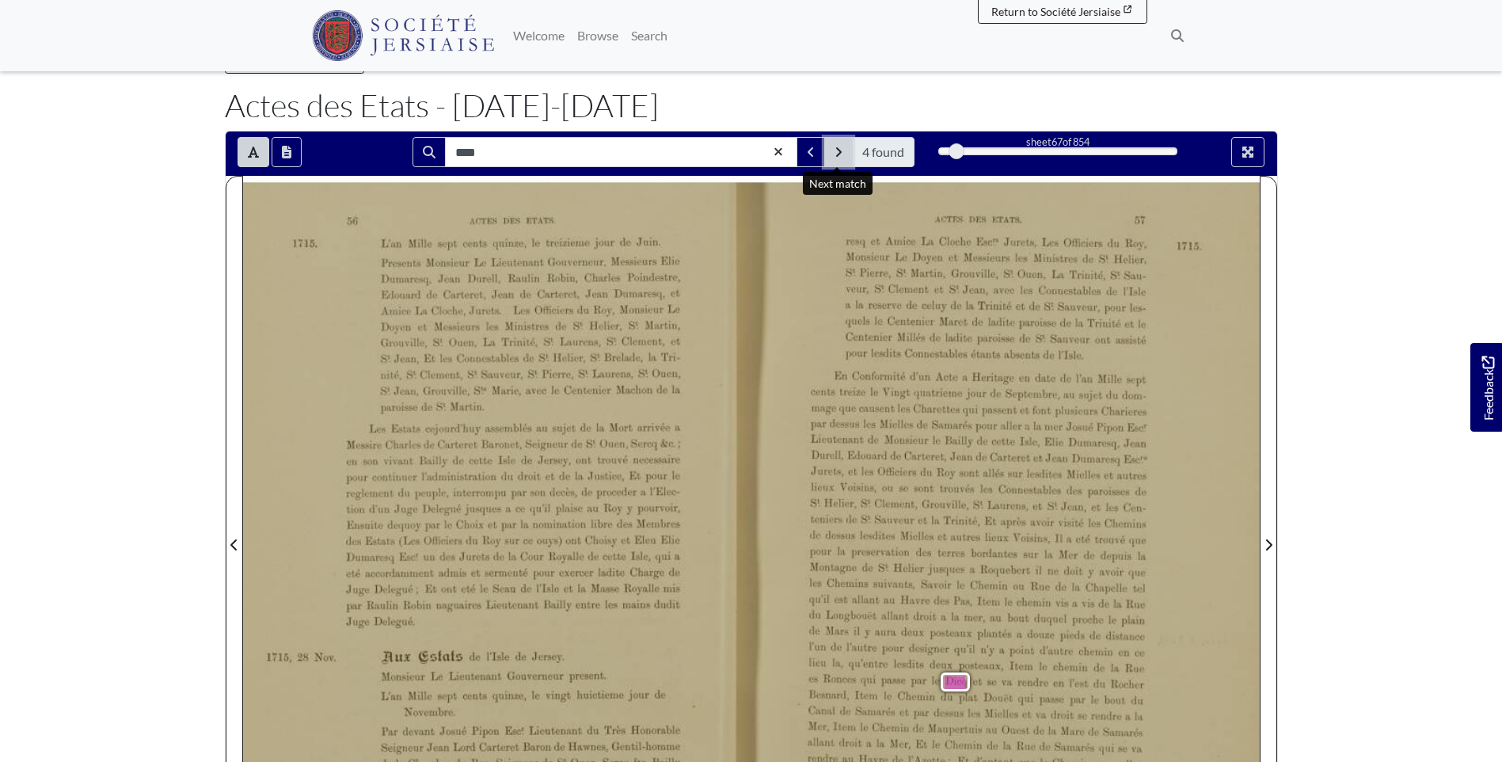
click at [831, 156] on button "Next Match" at bounding box center [838, 152] width 29 height 30
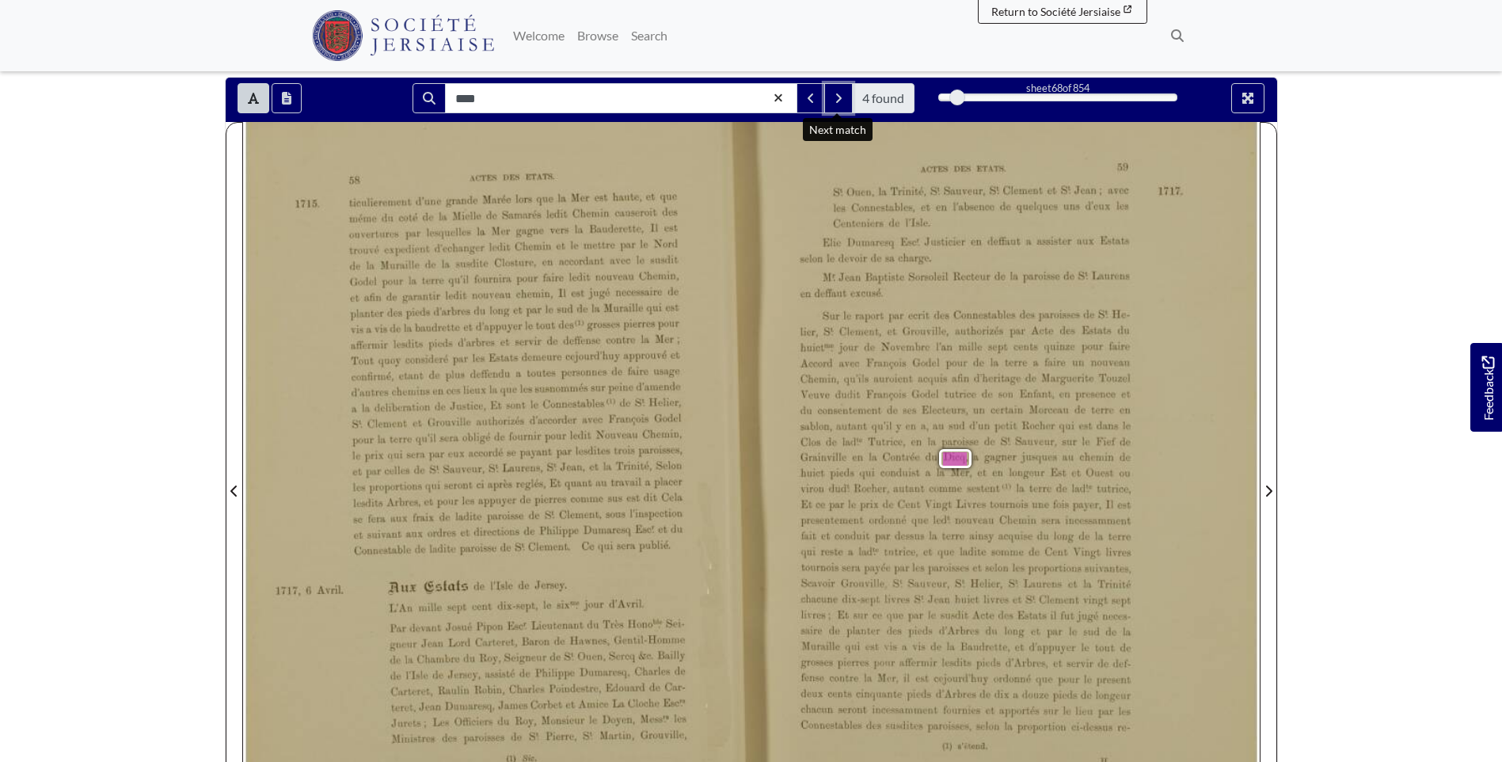
scroll to position [149, 0]
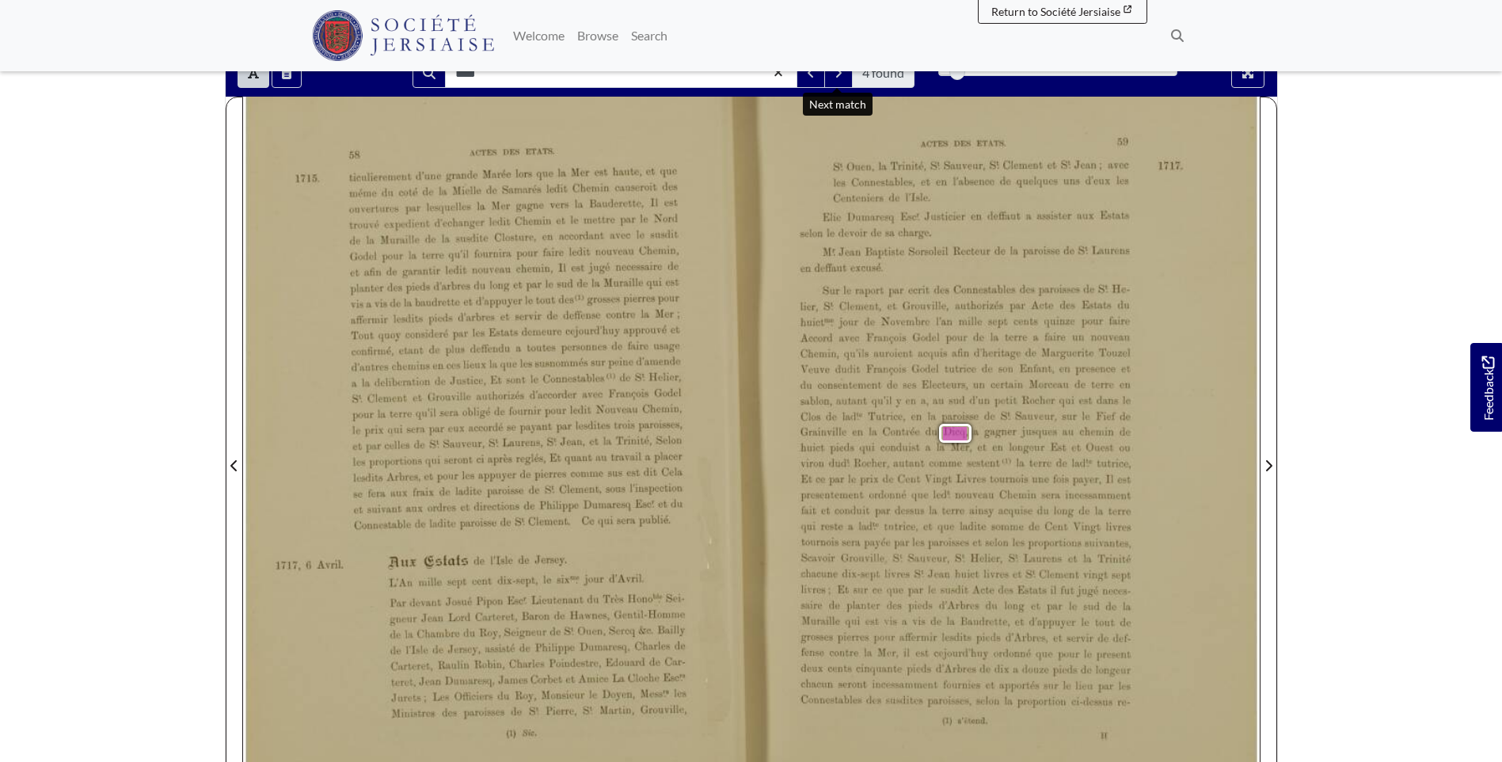
click at [823, 291] on span "Sur" at bounding box center [830, 290] width 14 height 12
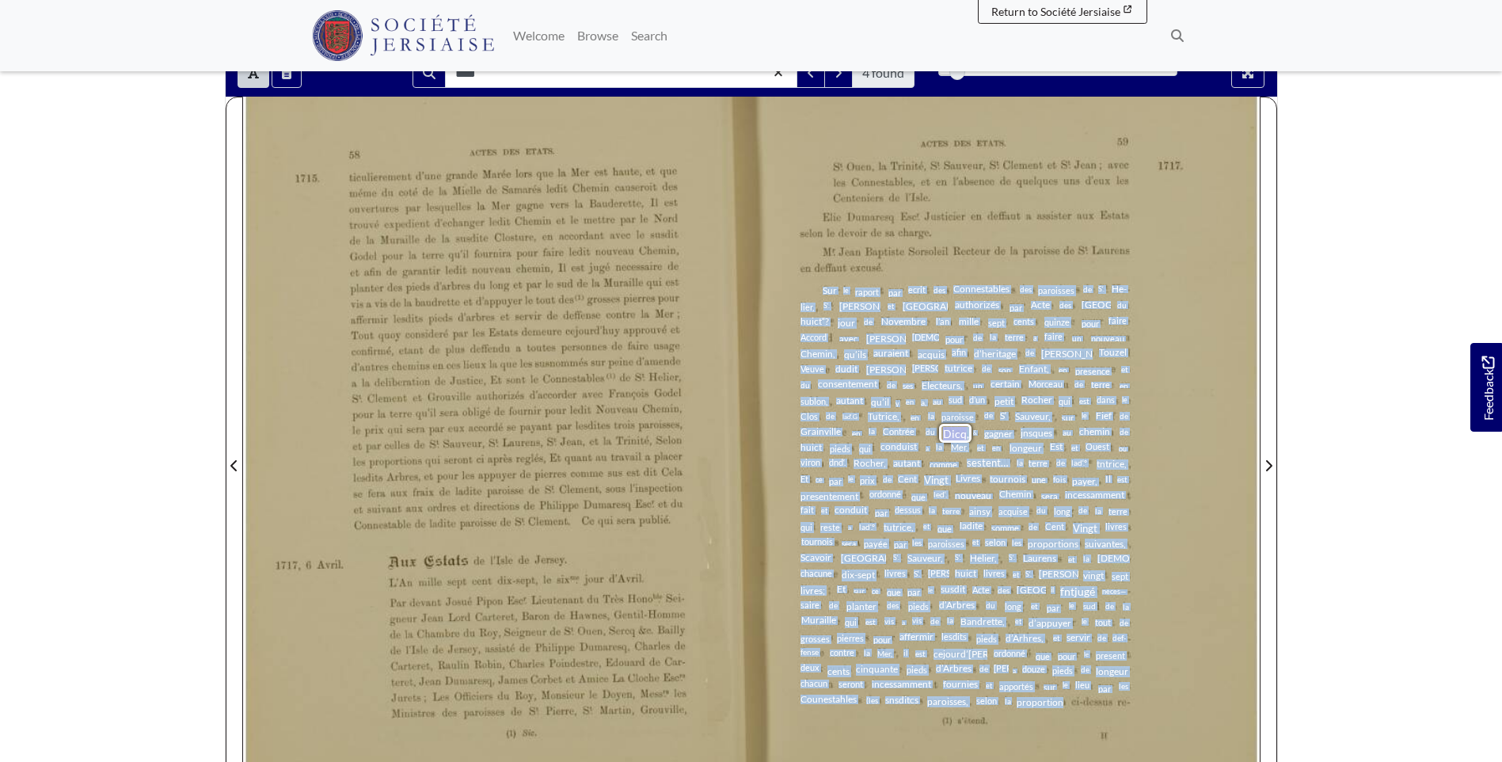
drag, startPoint x: 823, startPoint y: 291, endPoint x: 1060, endPoint y: 703, distance: 475.0
click at [1060, 703] on div "Sur le raport par ecrit des Connestables des paroisses de S‘. He- lier, S‘. [PE…" at bounding box center [966, 496] width 330 height 423
copy div "Lor ip dolors ame conse adi Elitseddoeiu tem incididun ut L‘. Et- dolo, M‘. Ali…"
click at [967, 671] on span "d’Arbres" at bounding box center [954, 668] width 36 height 12
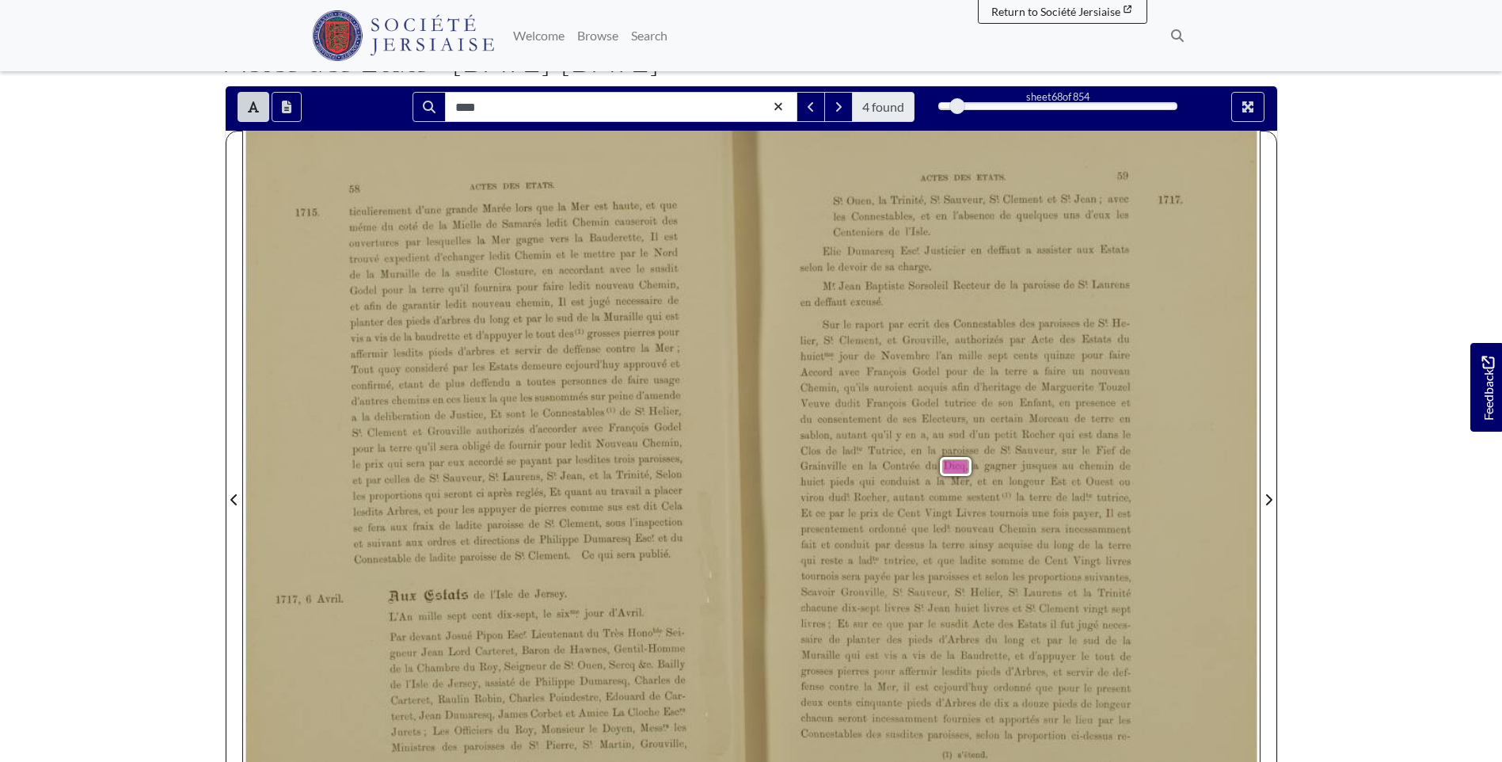
scroll to position [70, 0]
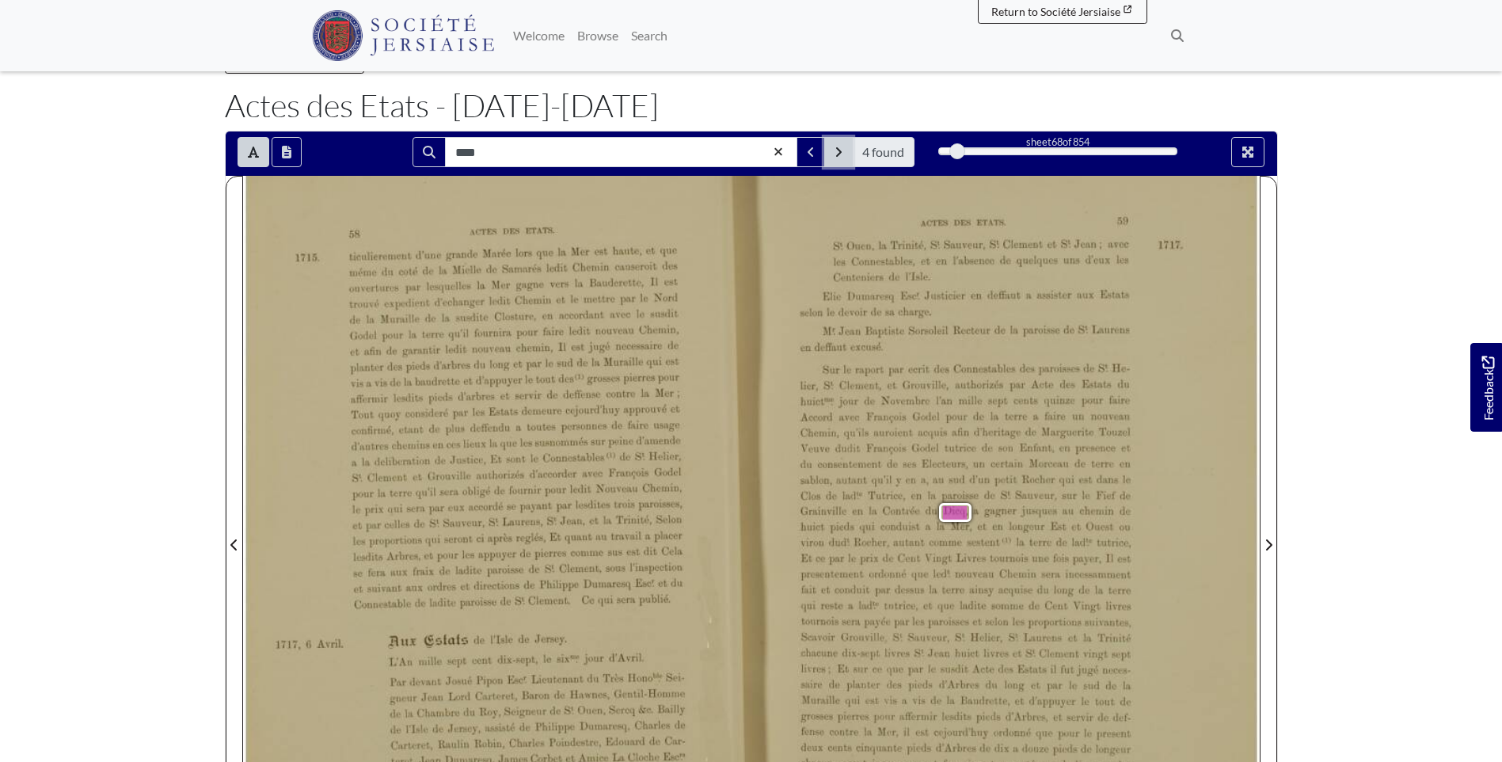
click at [845, 151] on button "Next Match" at bounding box center [838, 152] width 29 height 30
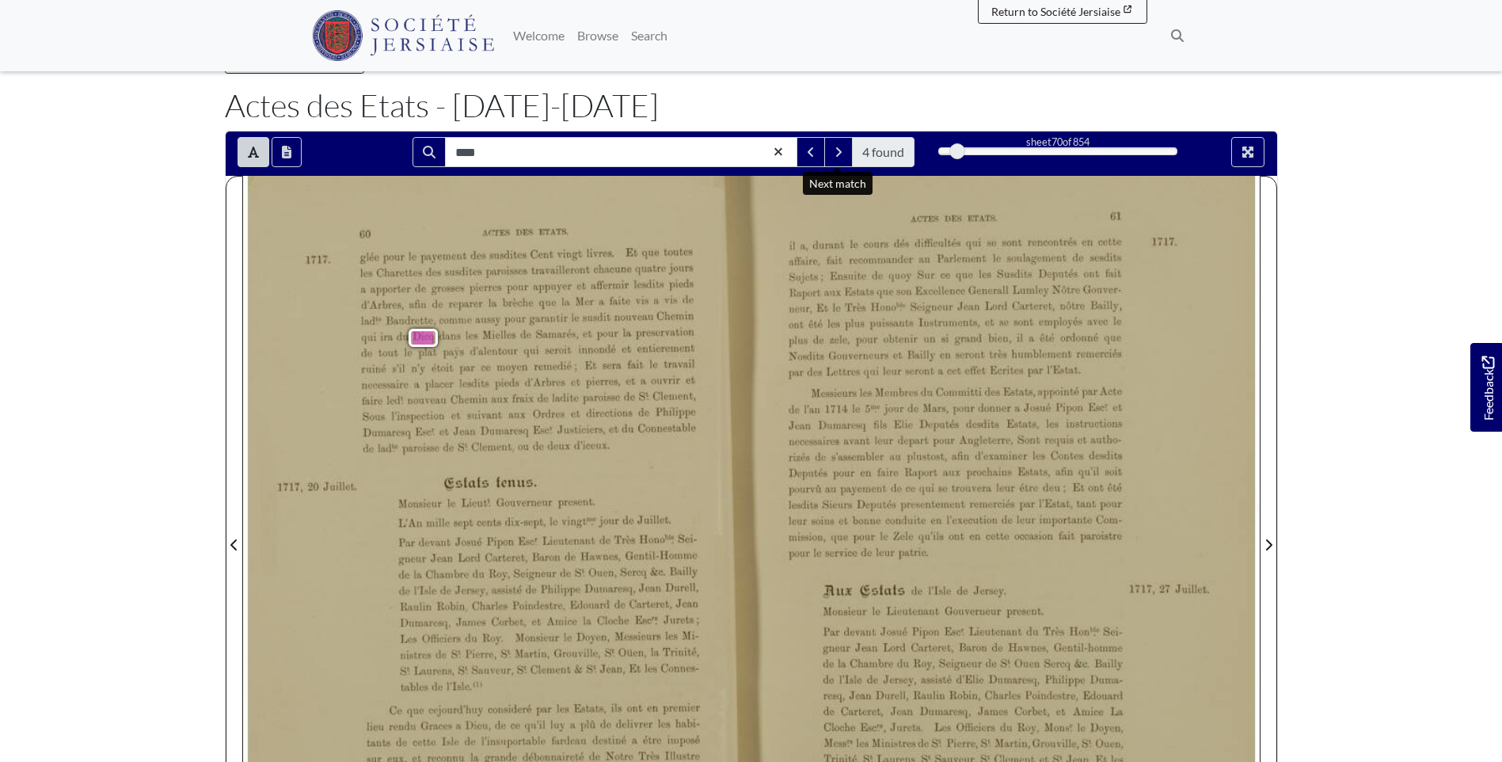
click at [628, 256] on span "Et" at bounding box center [630, 252] width 9 height 12
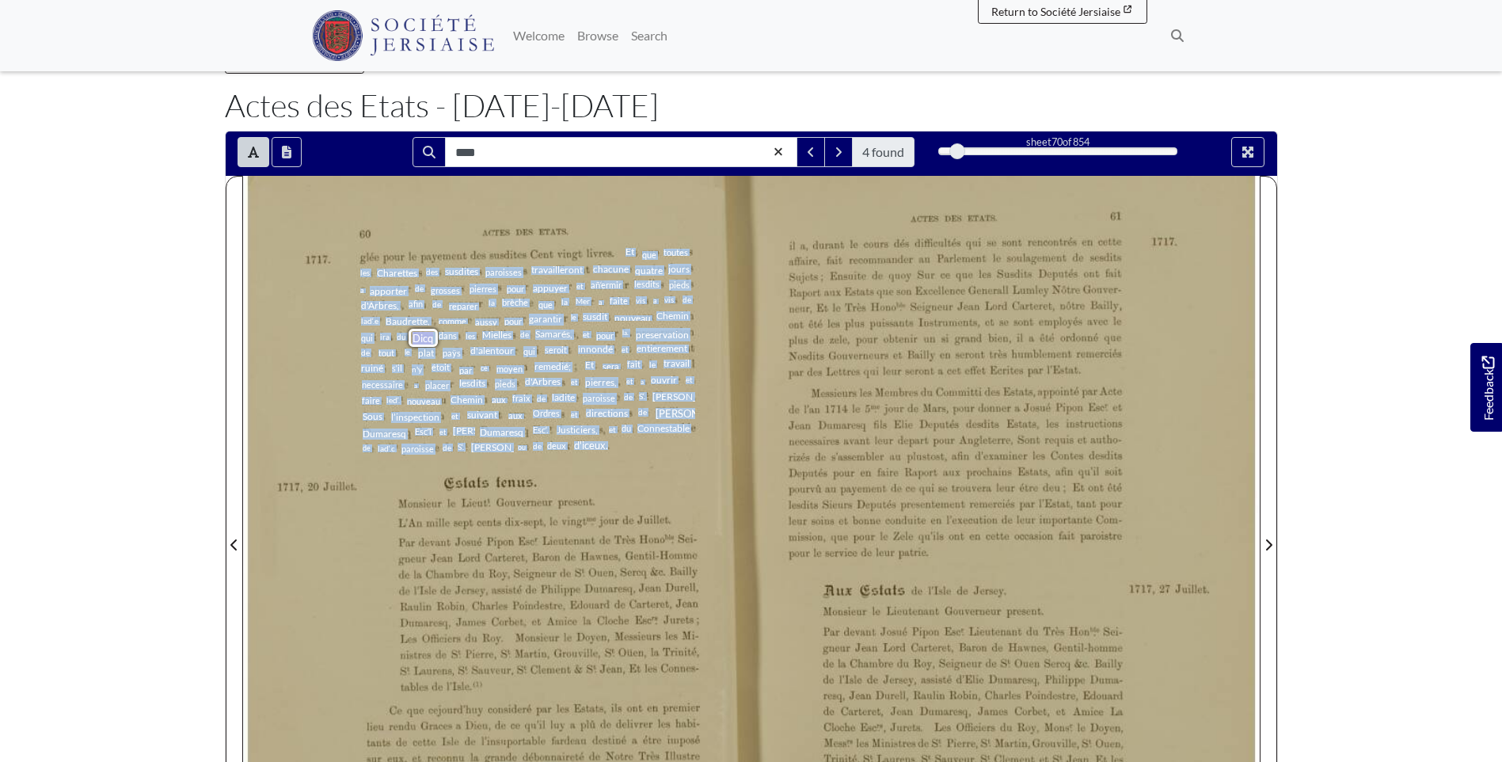
drag, startPoint x: 626, startPoint y: 250, endPoint x: 607, endPoint y: 444, distance: 194.9
click at [607, 444] on div "glée pour le payement des susdites Cent vingt livres. Et que toutes les Charett…" at bounding box center [527, 351] width 335 height 207
drag, startPoint x: 607, startPoint y: 444, endPoint x: 600, endPoint y: 287, distance: 157.8
copy div "Et que toutes les Charettes des susdites paroisses travailleront chacune quatre…"
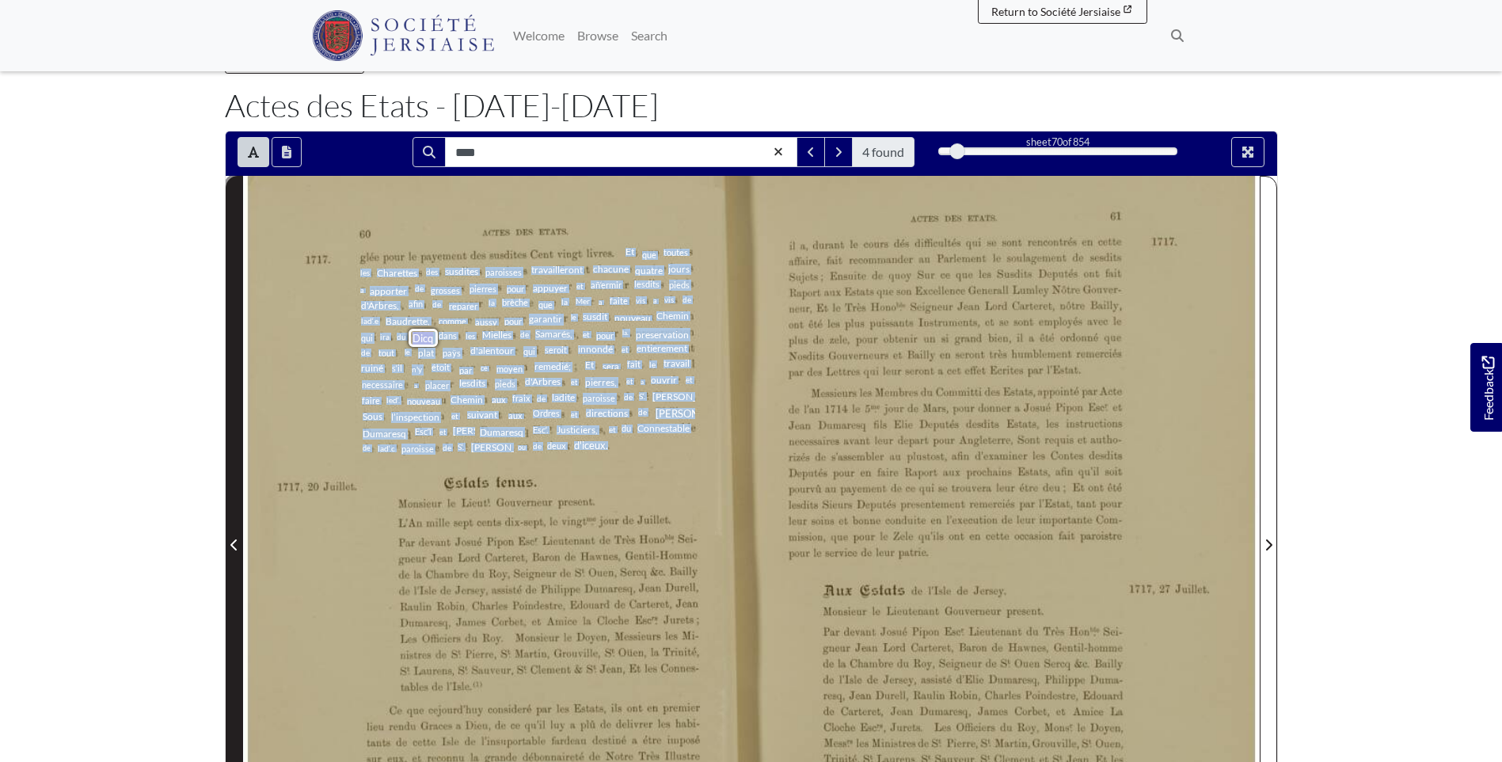
click at [242, 548] on span "Previous Page" at bounding box center [235, 544] width 16 height 19
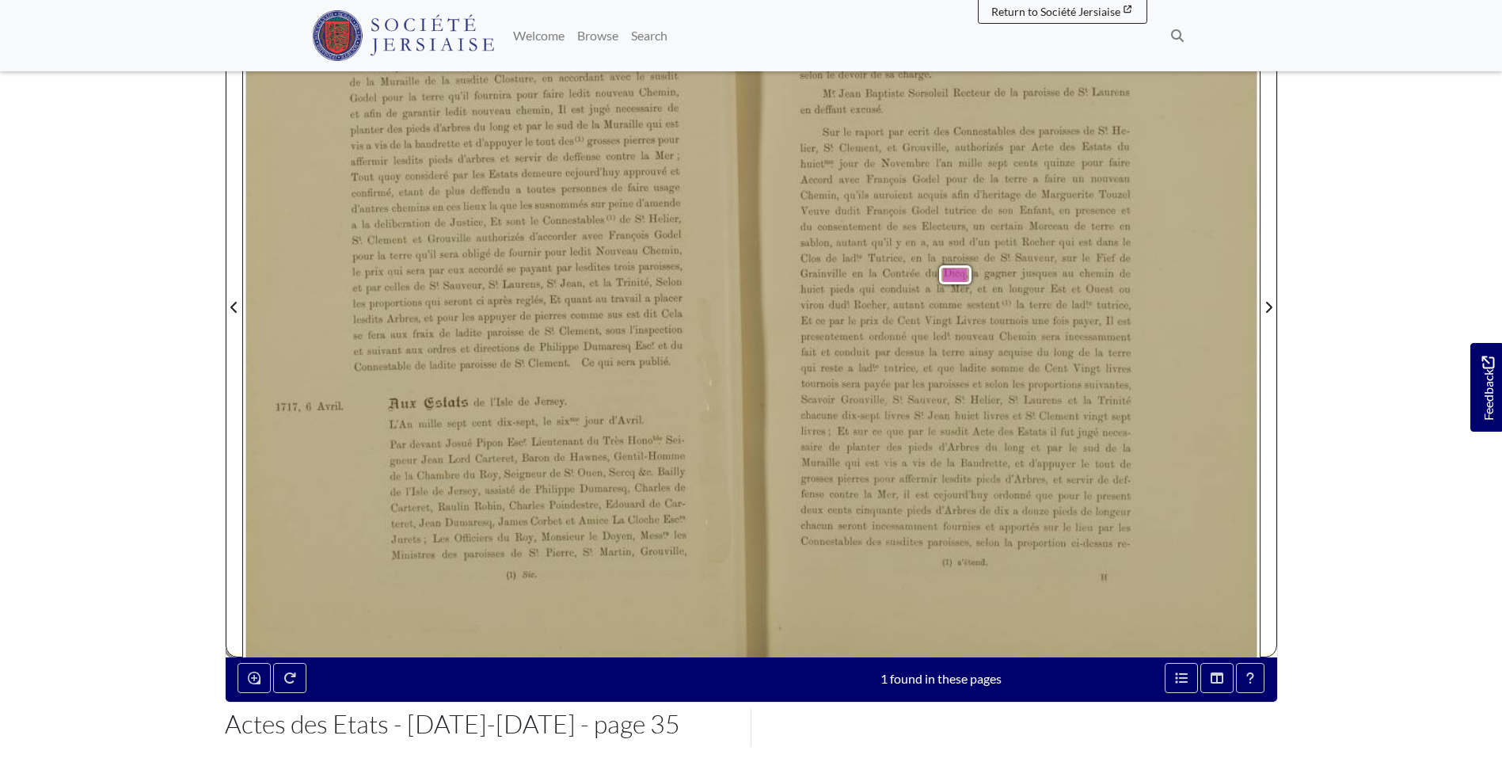
scroll to position [149, 0]
